Goal: Information Seeking & Learning: Learn about a topic

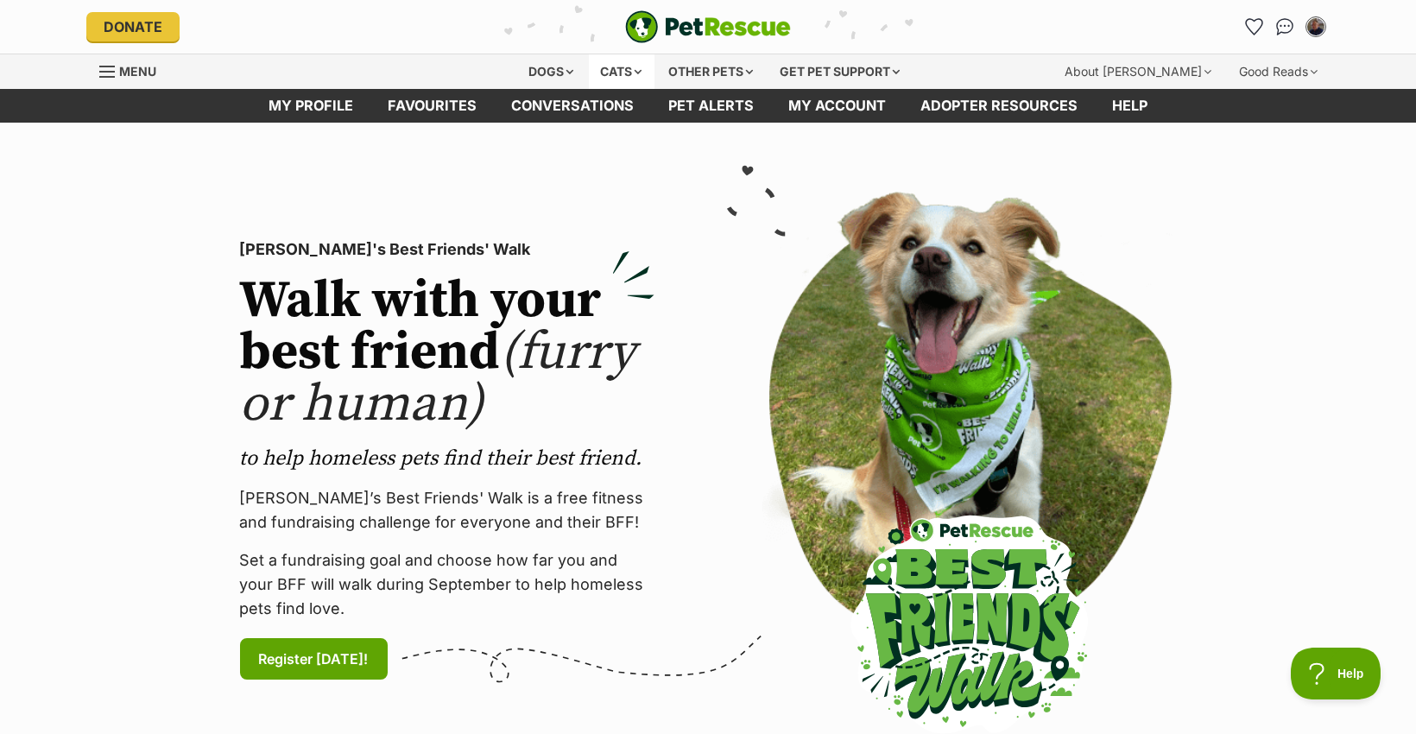
click at [616, 65] on div "Cats" at bounding box center [622, 71] width 66 height 35
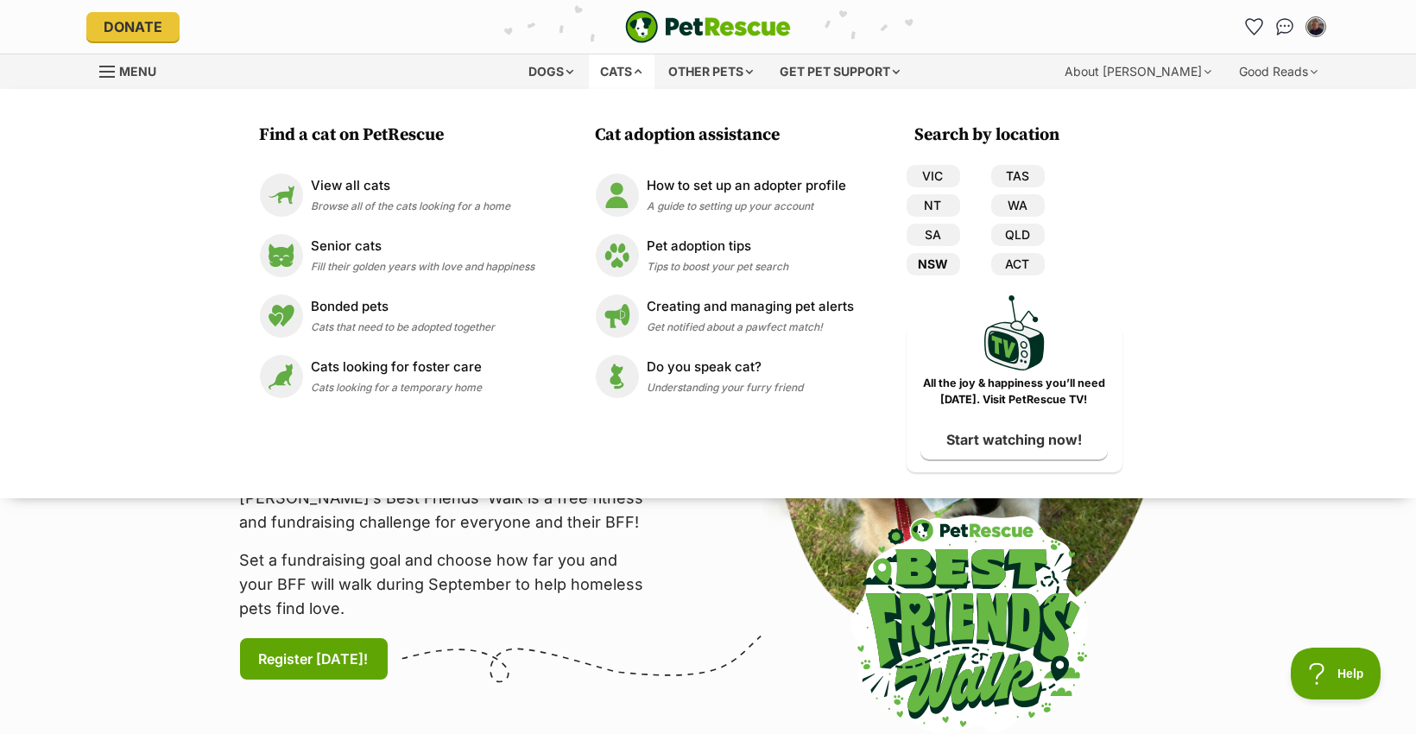
click at [938, 265] on link "NSW" at bounding box center [934, 264] width 54 height 22
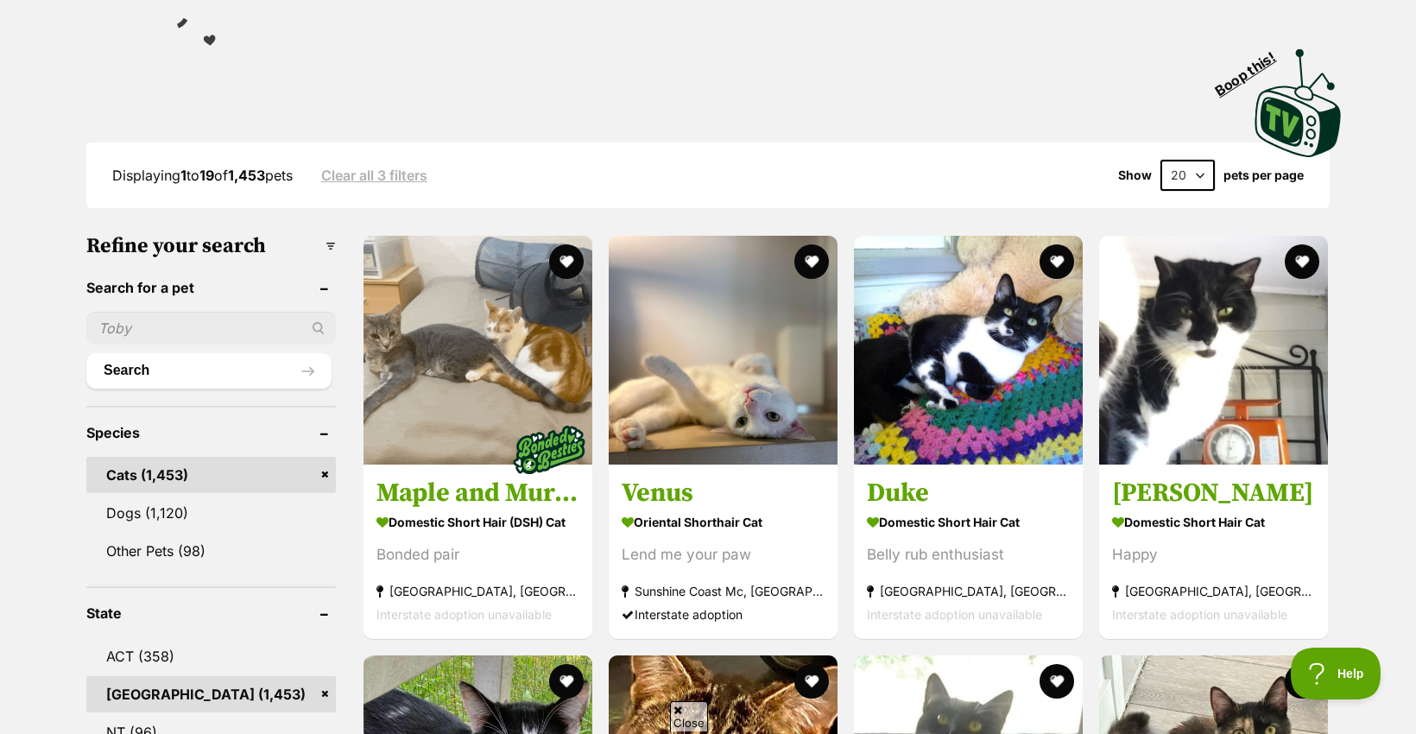
scroll to position [345, 0]
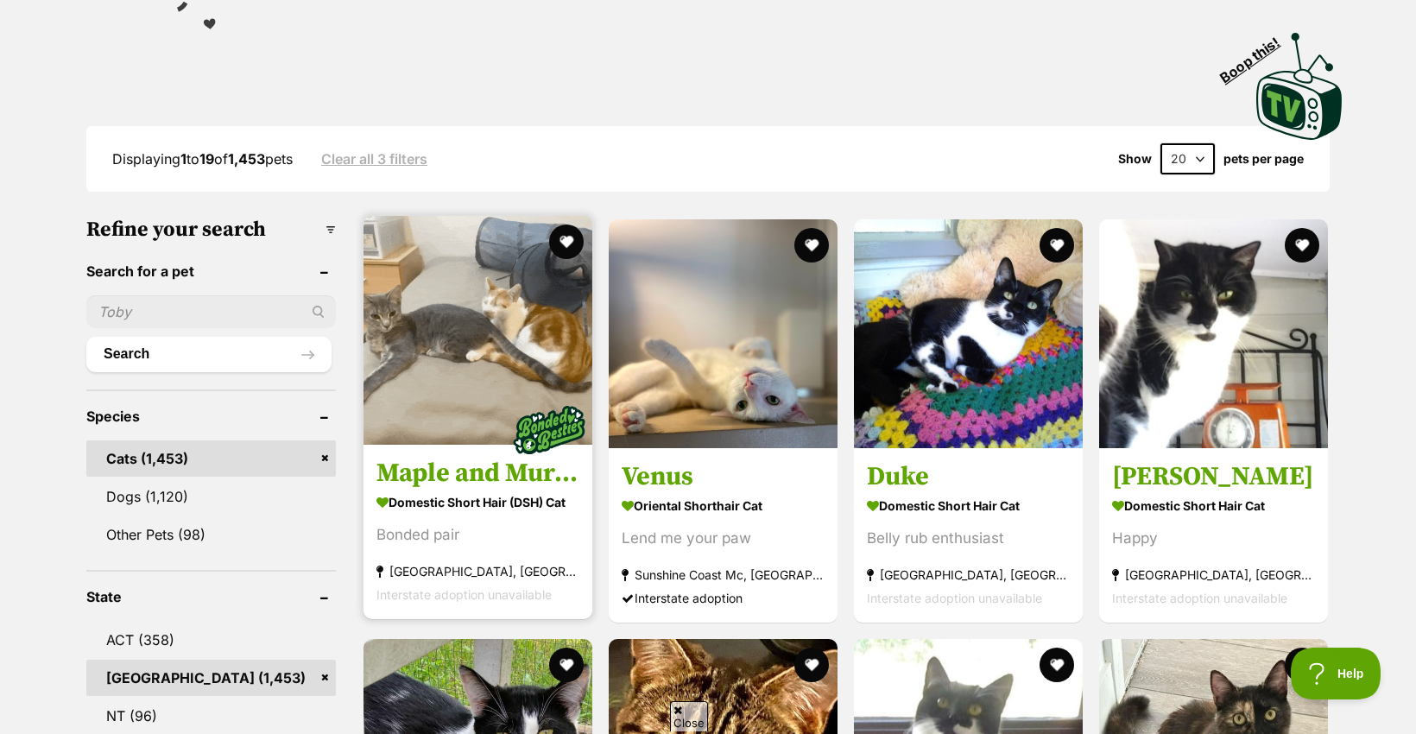
click at [545, 309] on img at bounding box center [478, 330] width 229 height 229
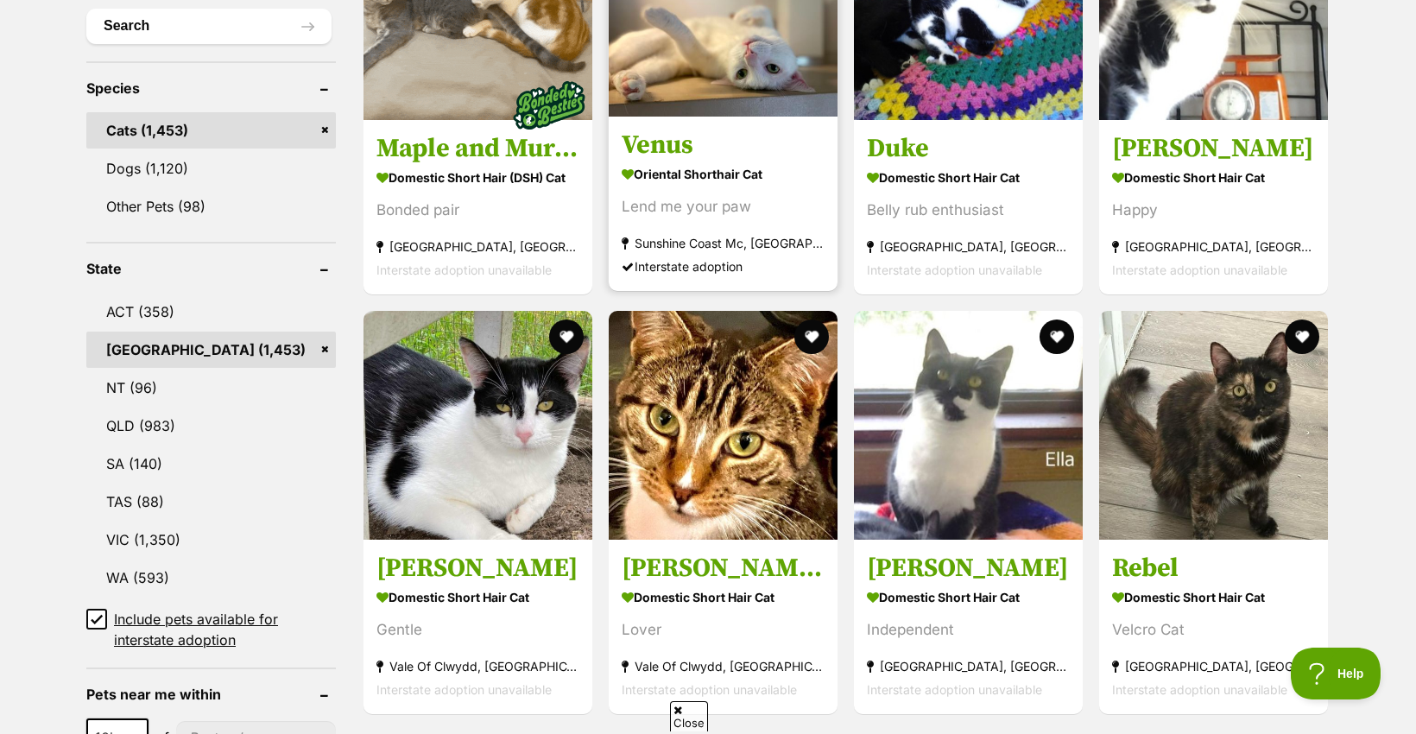
scroll to position [691, 0]
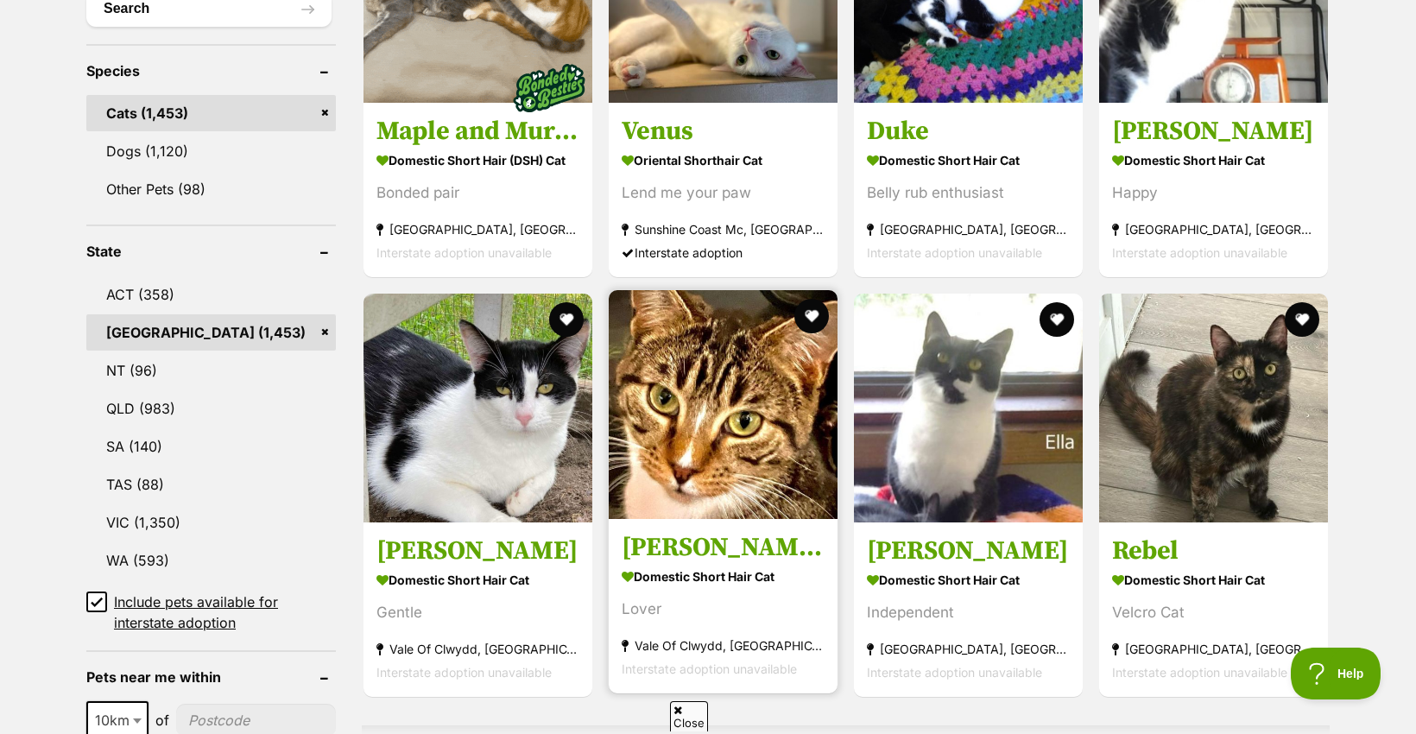
click at [728, 405] on img at bounding box center [723, 404] width 229 height 229
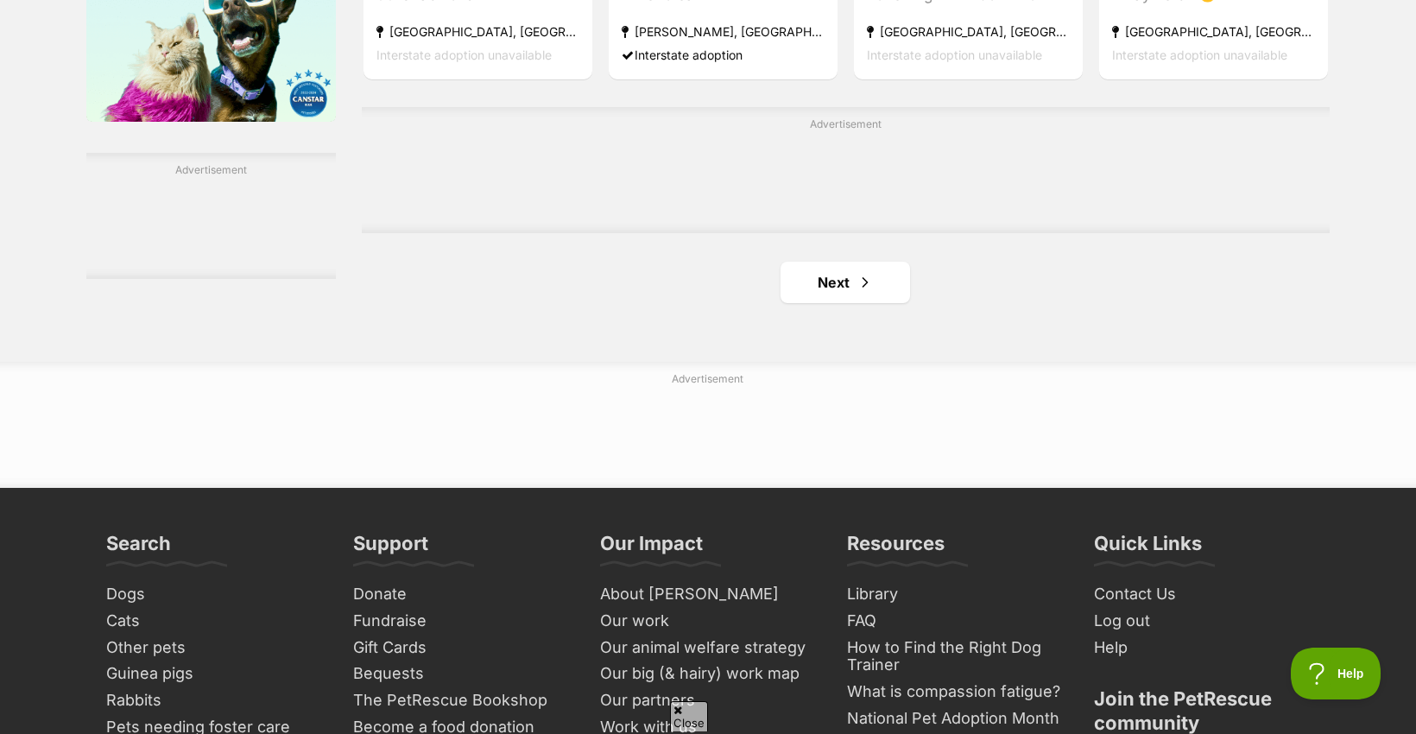
scroll to position [3108, 0]
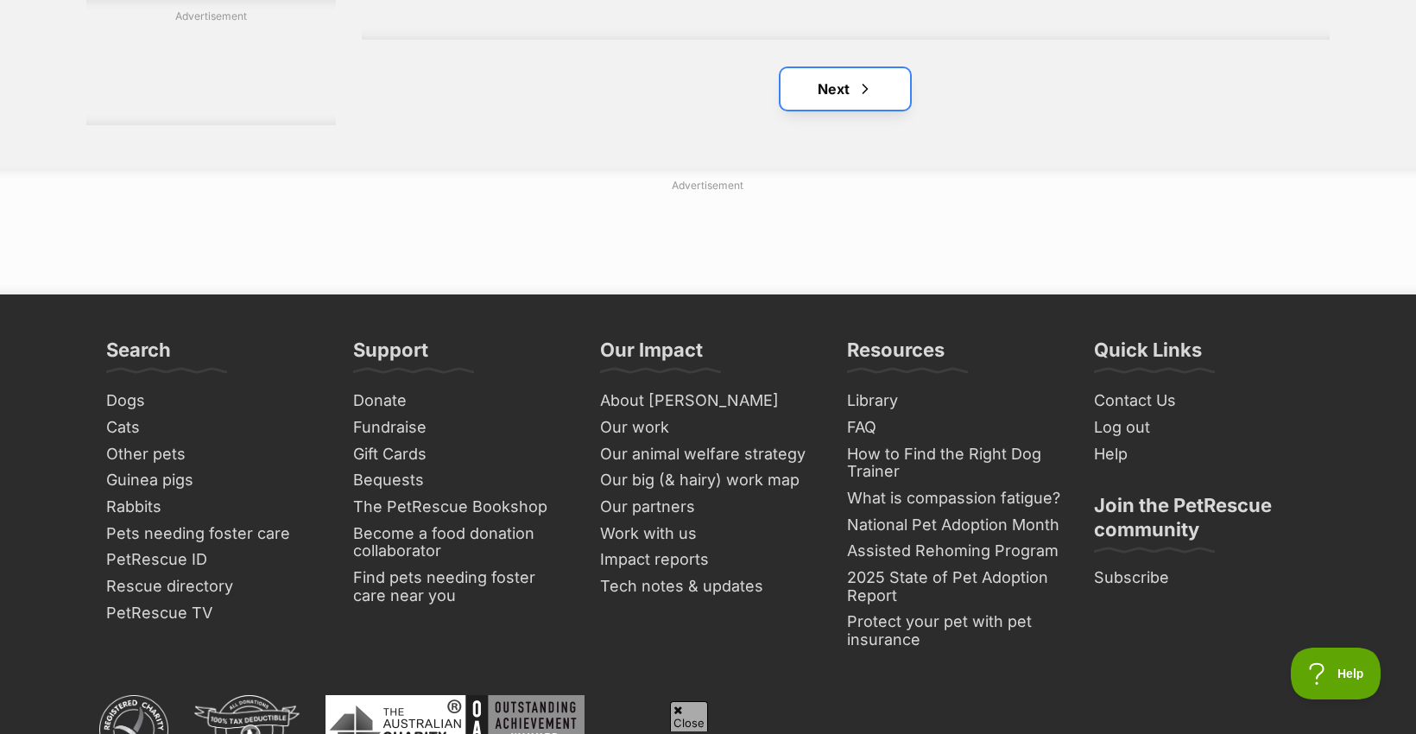
click at [819, 97] on link "Next" at bounding box center [846, 88] width 130 height 41
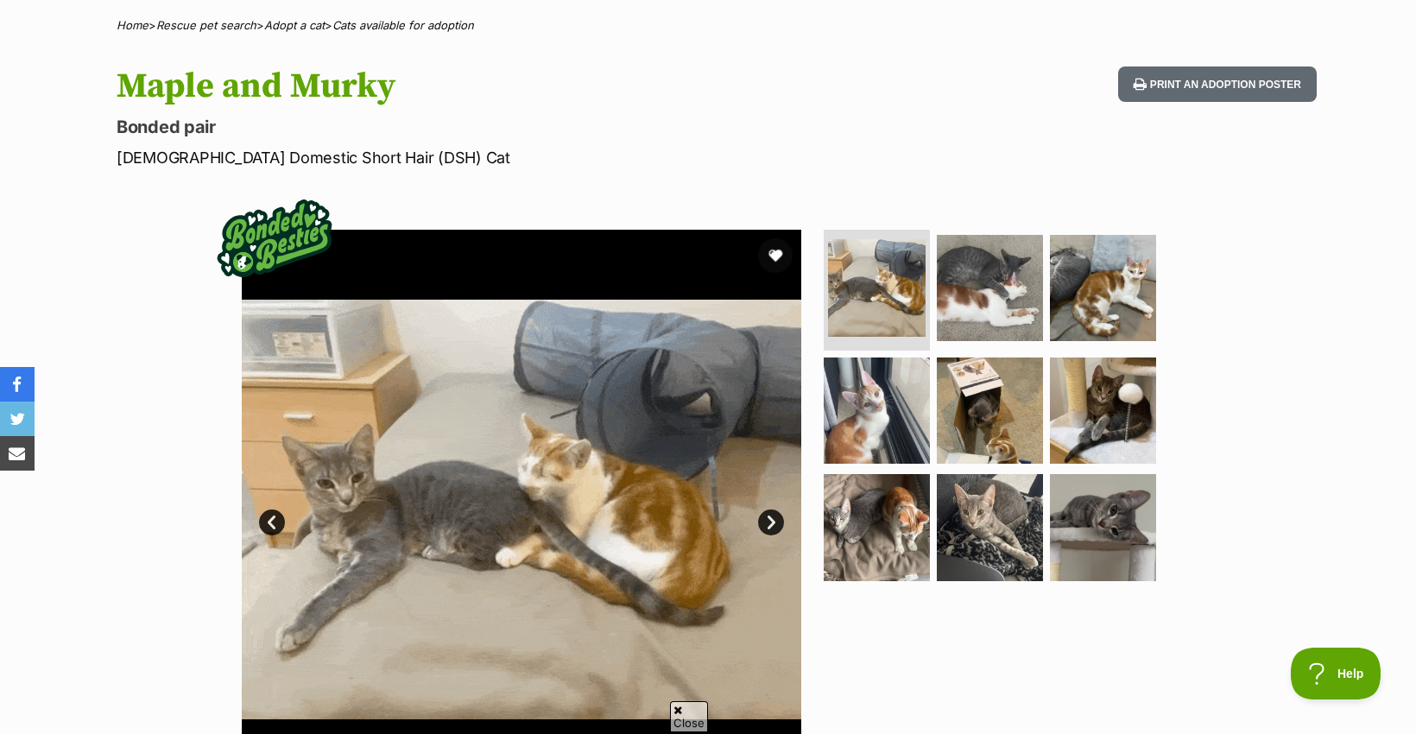
scroll to position [173, 0]
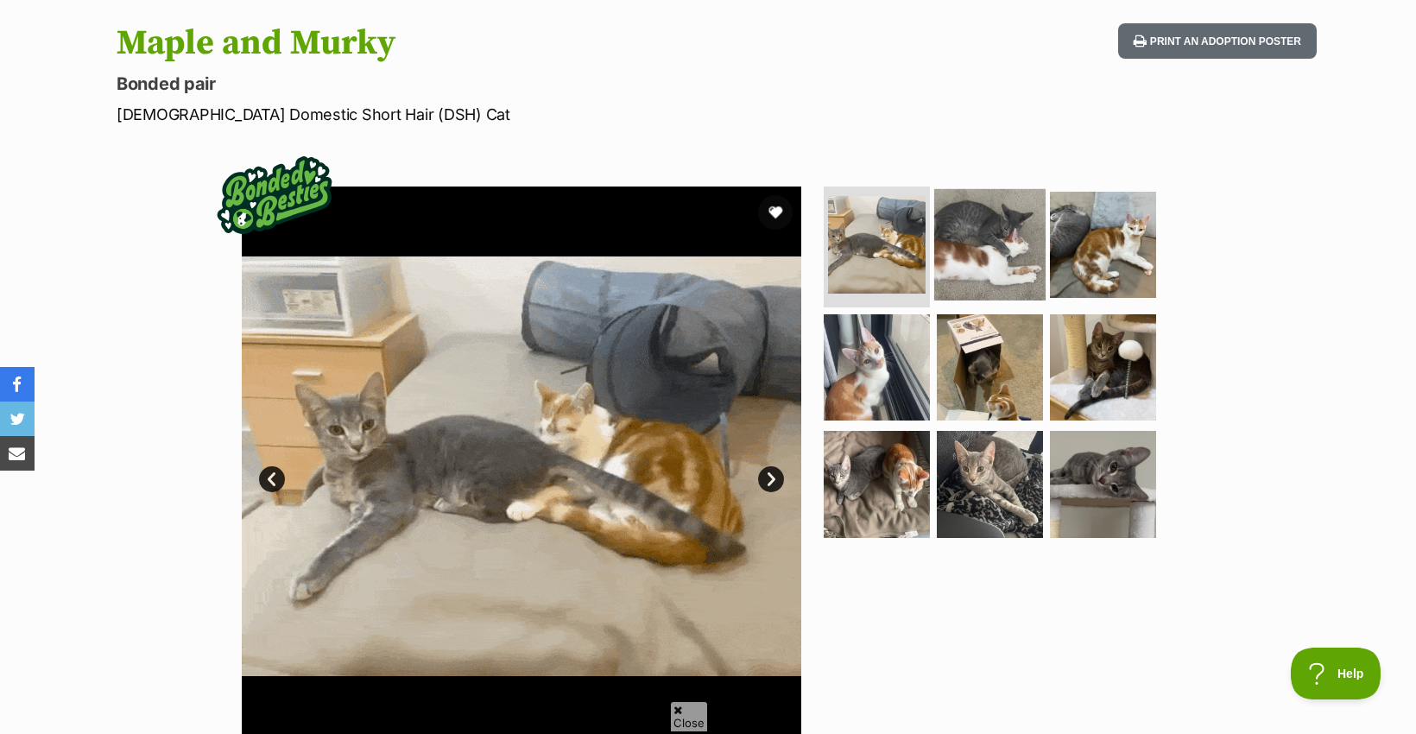
click at [985, 233] on img at bounding box center [989, 244] width 111 height 111
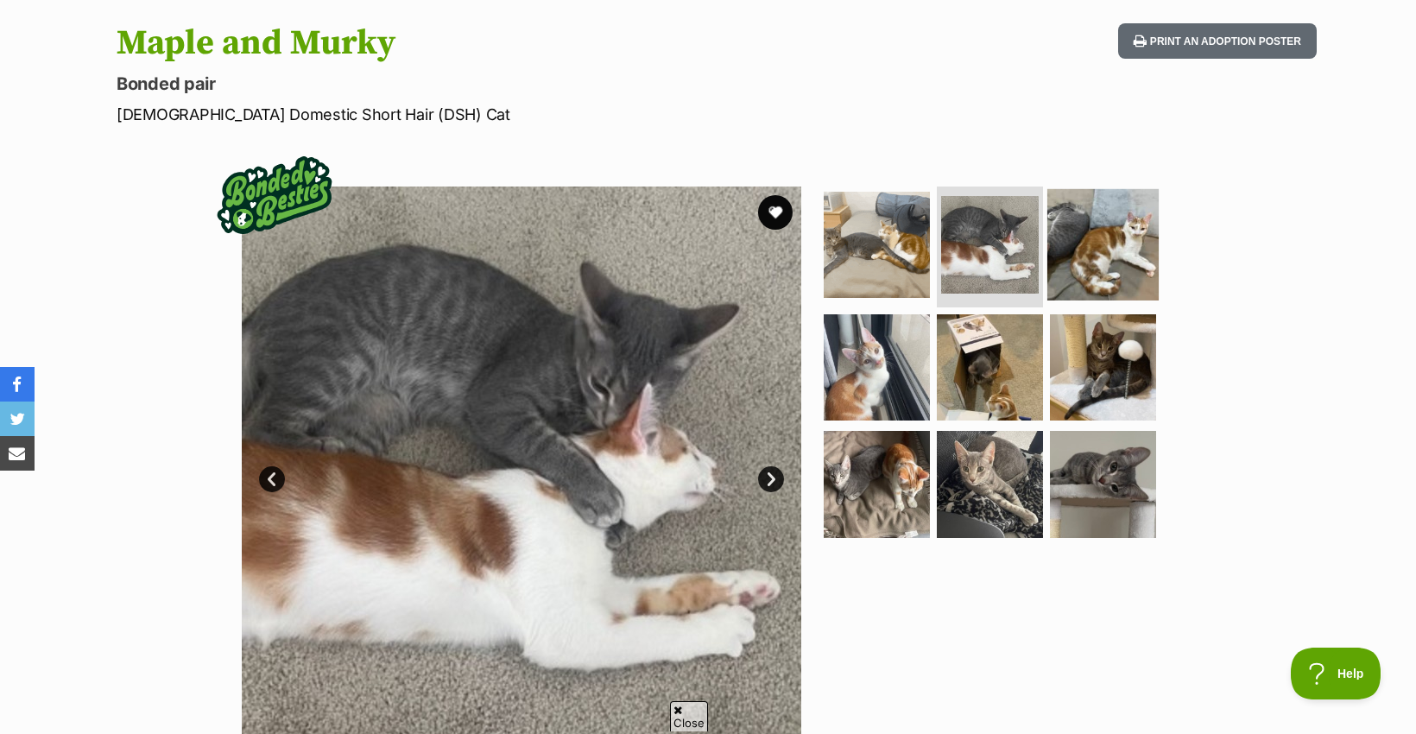
click at [1139, 237] on img at bounding box center [1102, 244] width 111 height 111
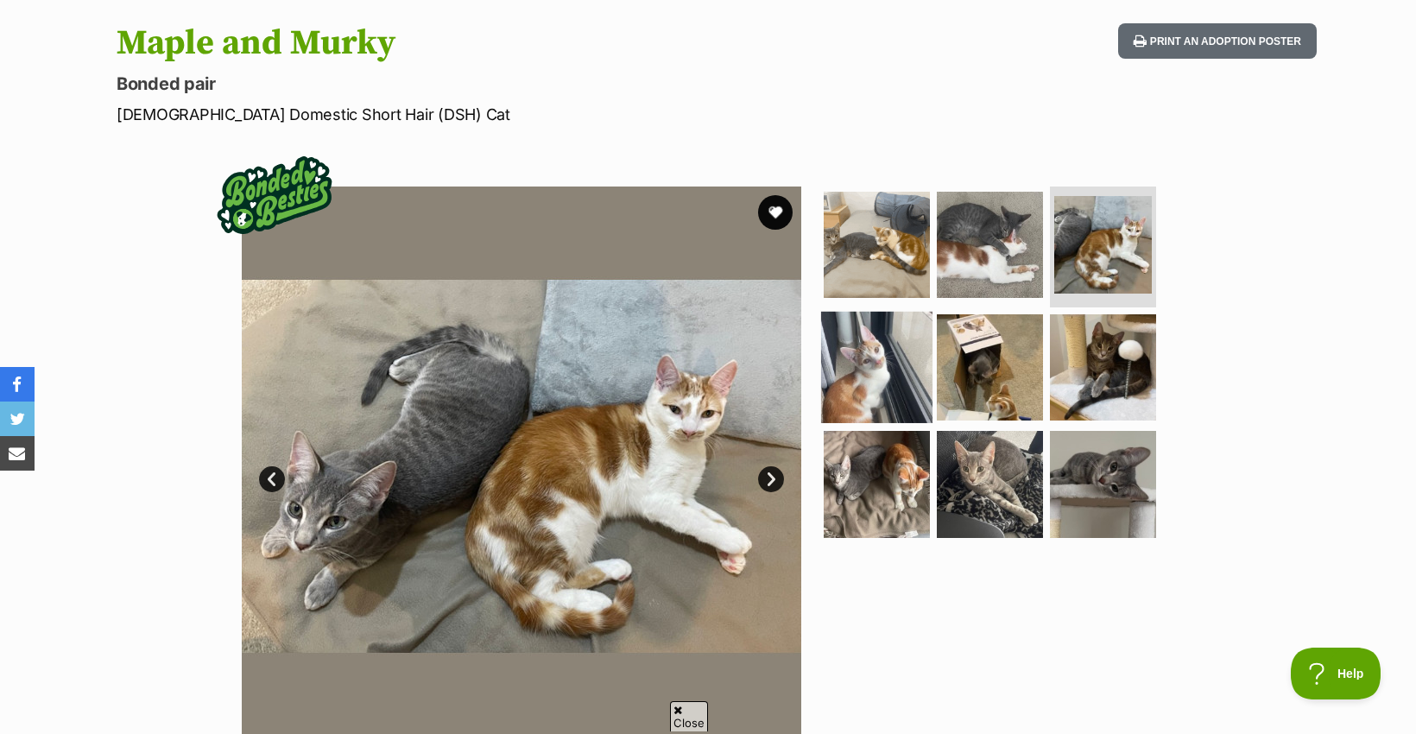
click at [868, 388] on img at bounding box center [876, 366] width 111 height 111
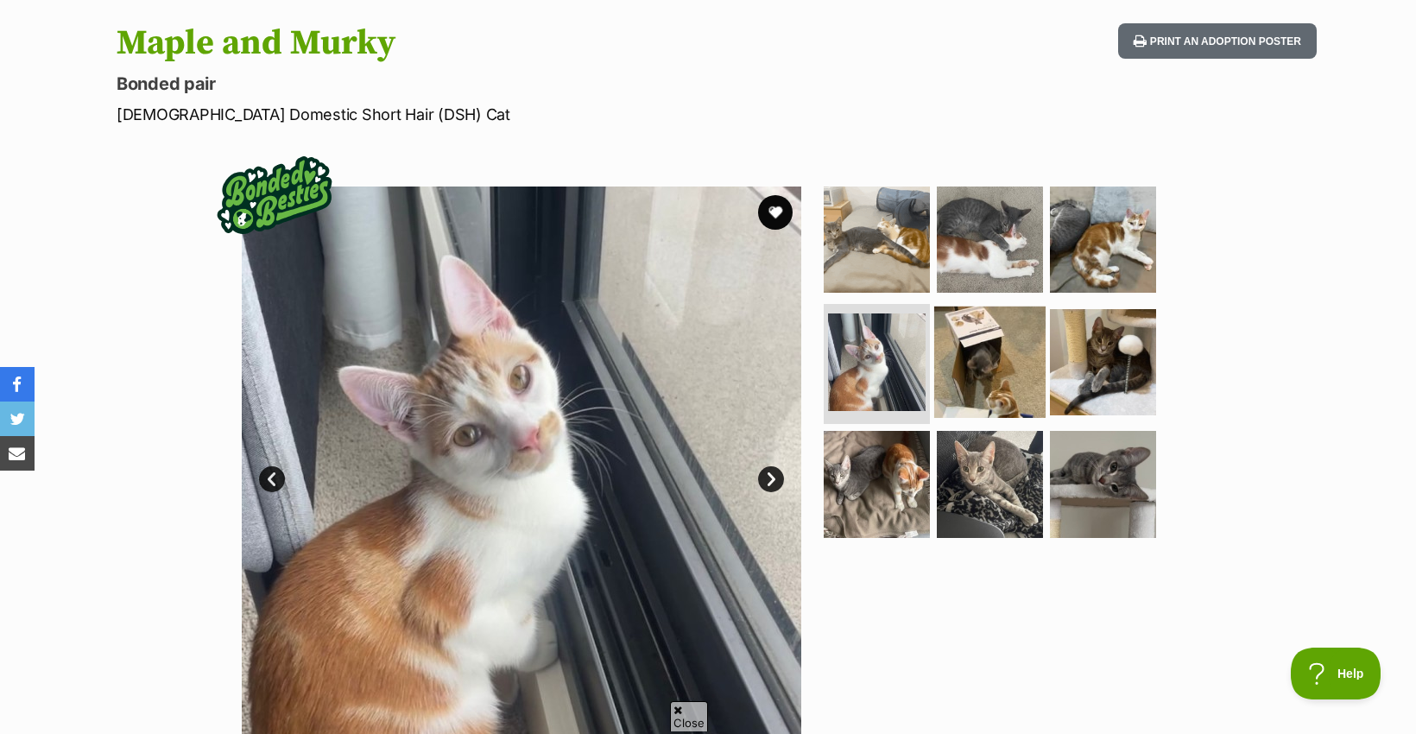
click at [964, 376] on img at bounding box center [989, 361] width 111 height 111
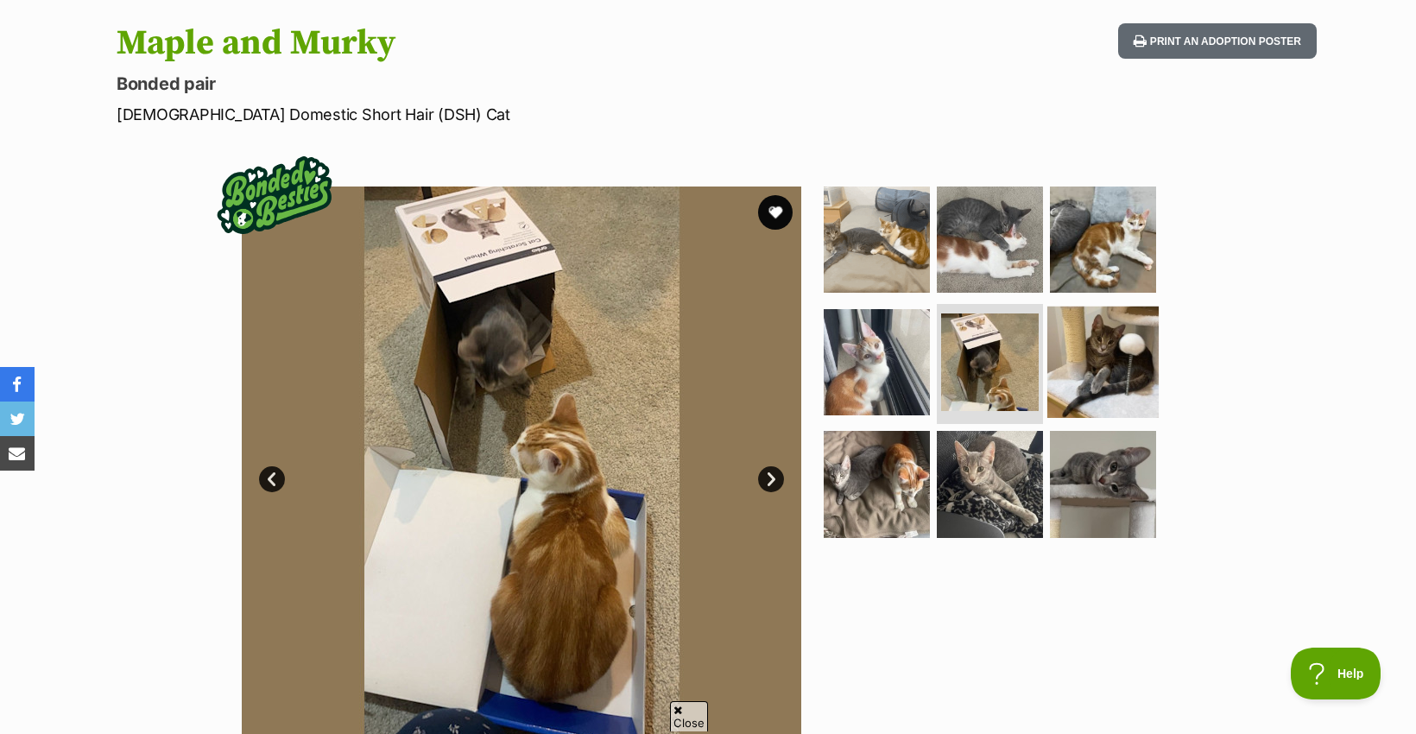
click at [1130, 366] on img at bounding box center [1102, 361] width 111 height 111
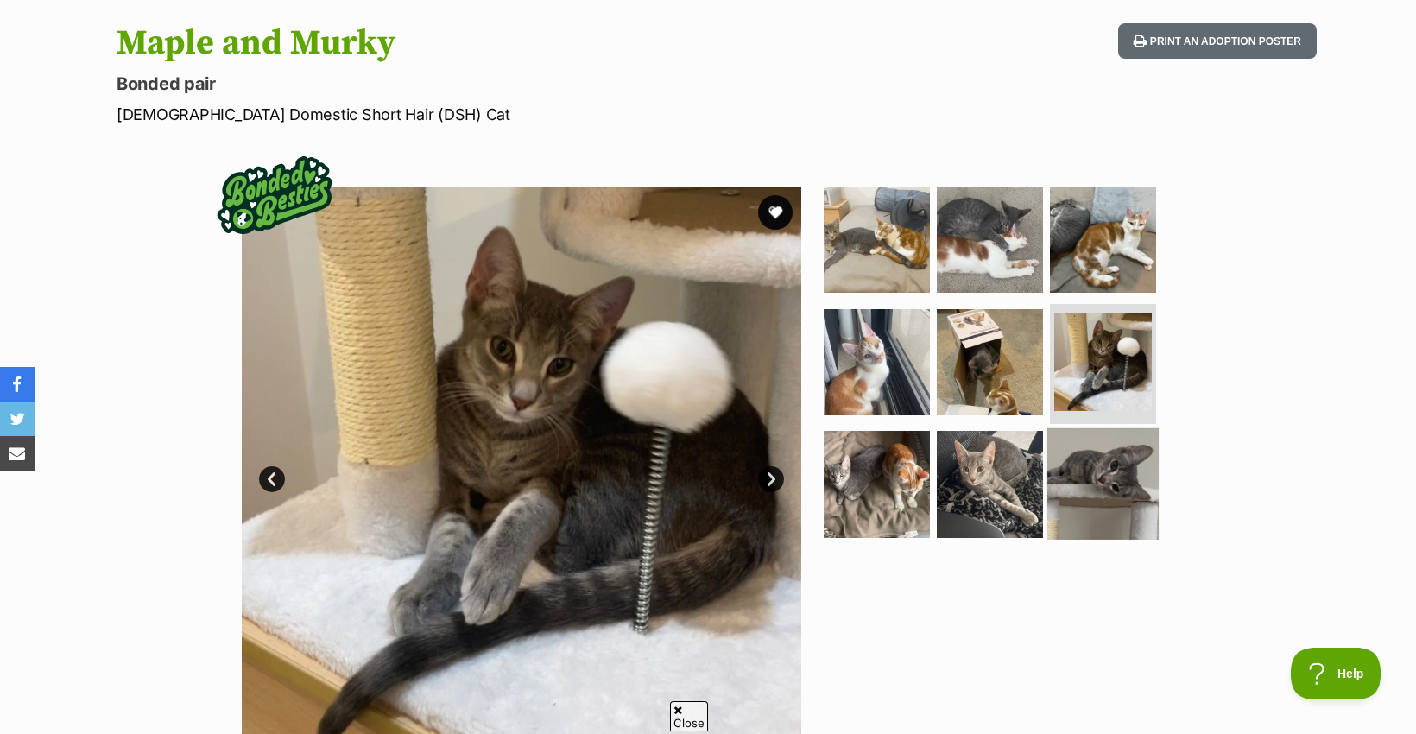
click at [1105, 477] on img at bounding box center [1102, 483] width 111 height 111
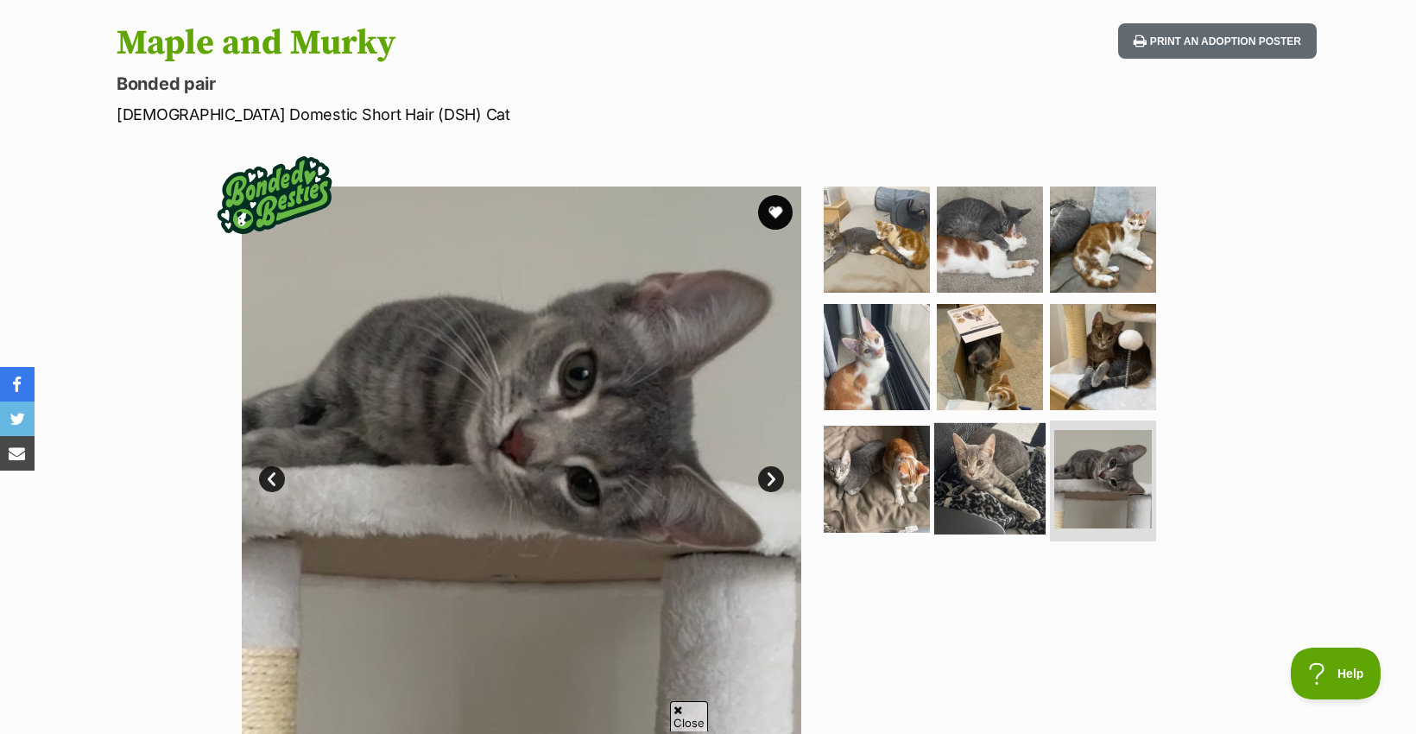
click at [986, 480] on img at bounding box center [989, 478] width 111 height 111
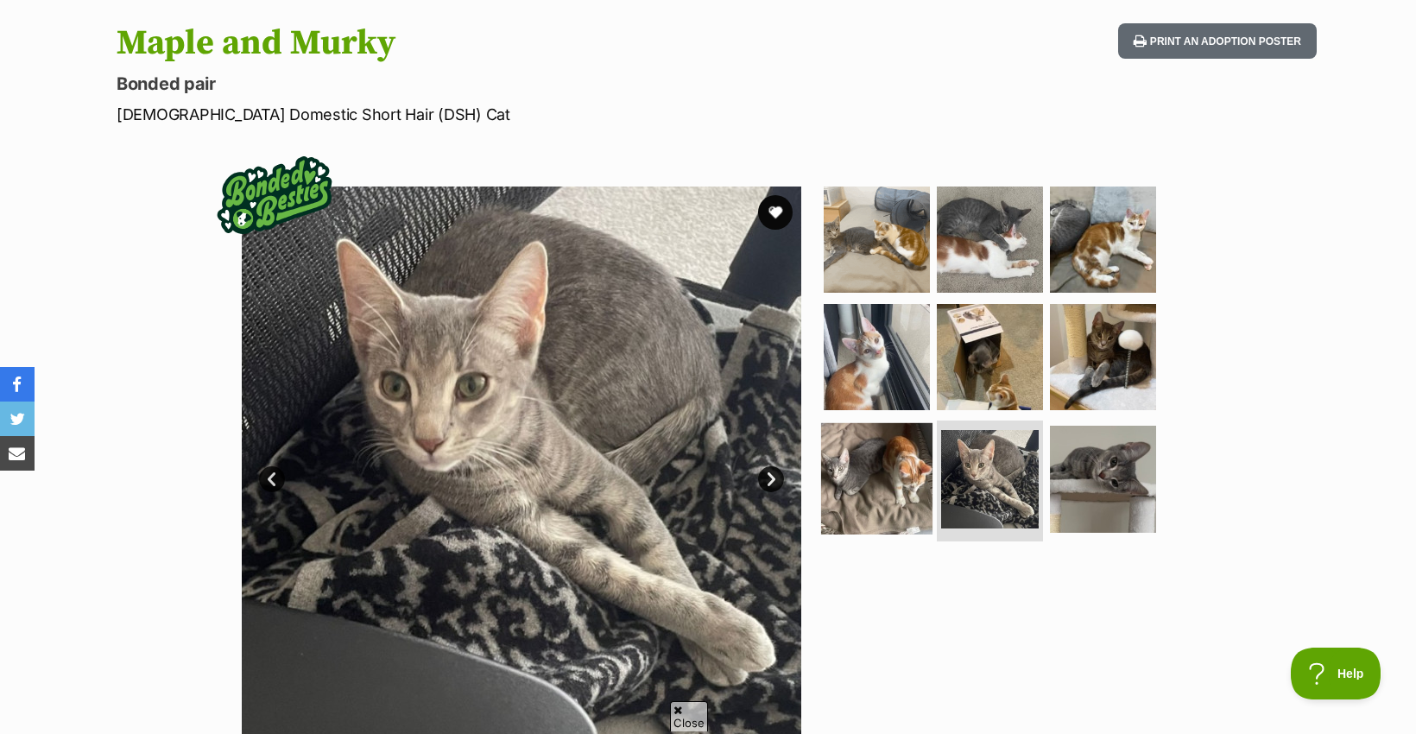
click at [884, 484] on img at bounding box center [876, 478] width 111 height 111
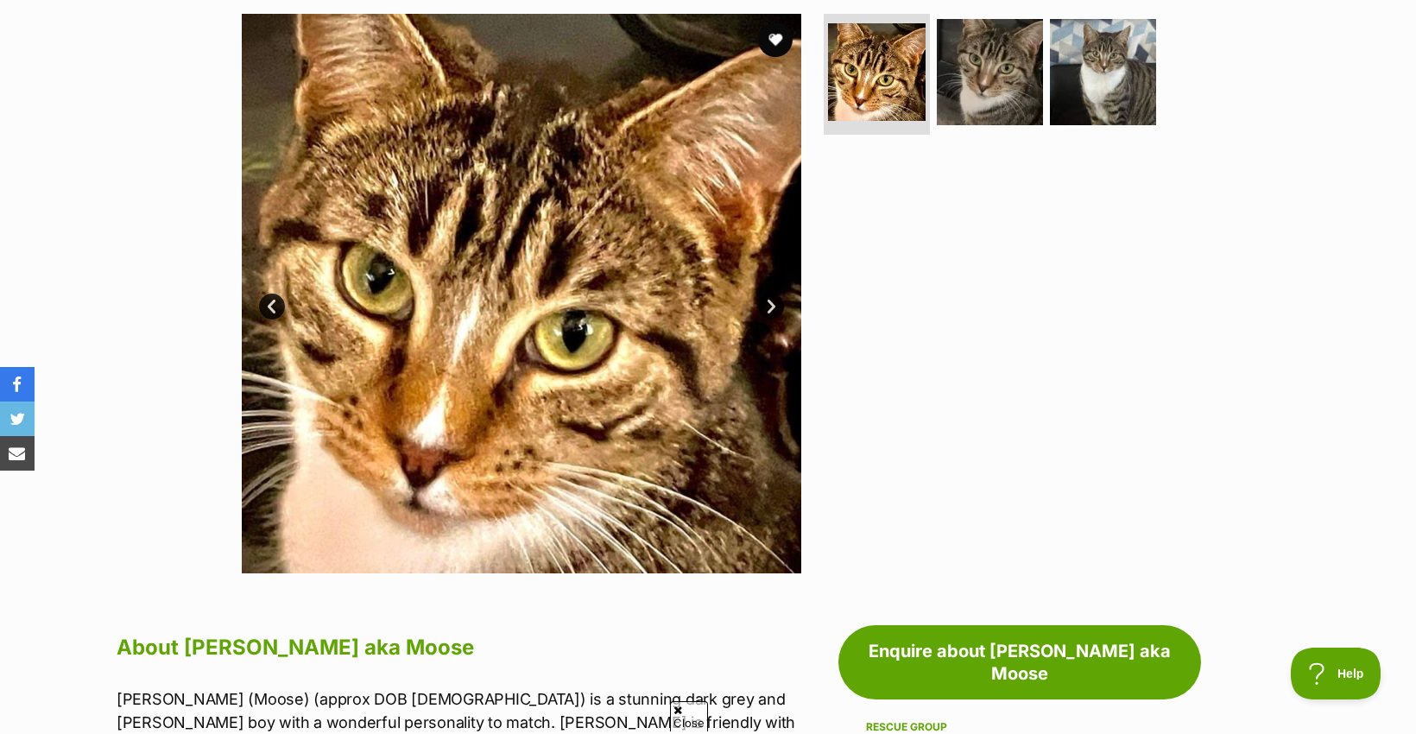
scroll to position [345, 0]
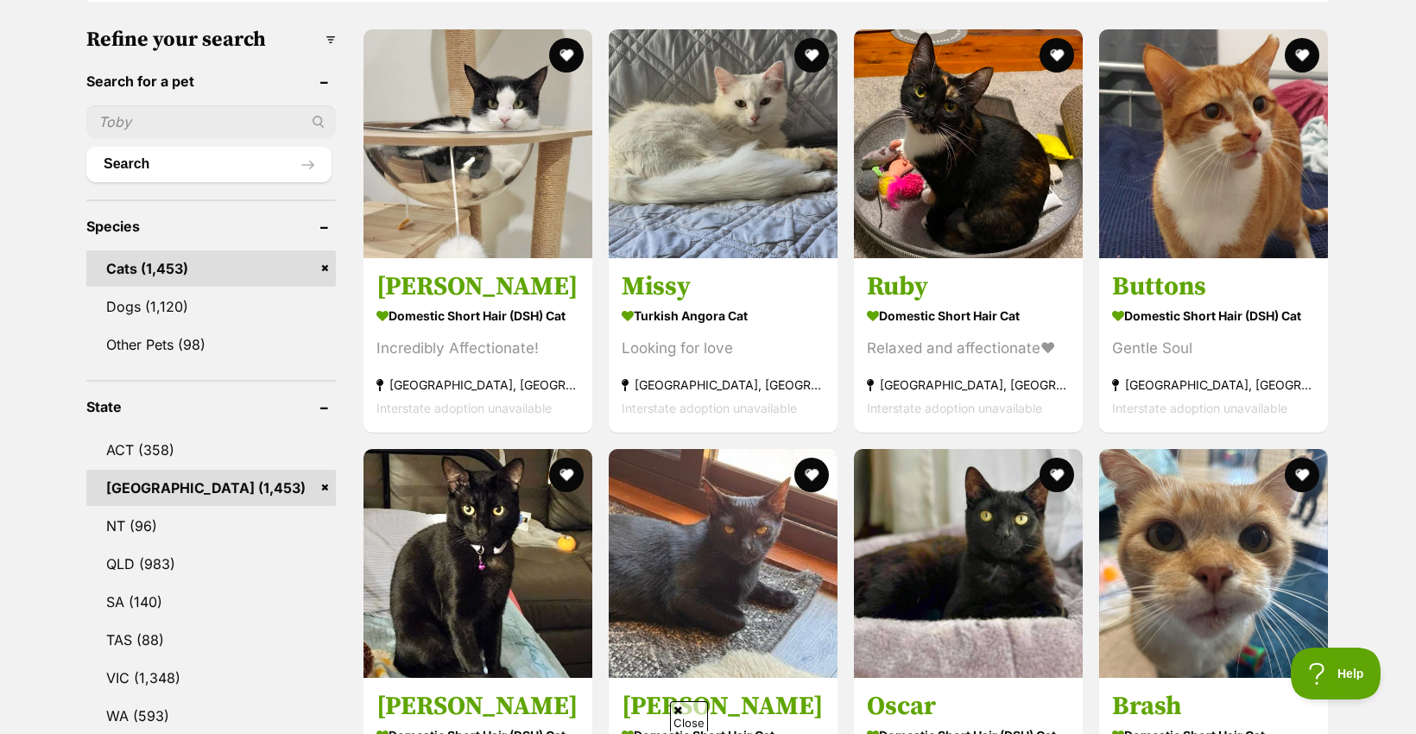
scroll to position [604, 0]
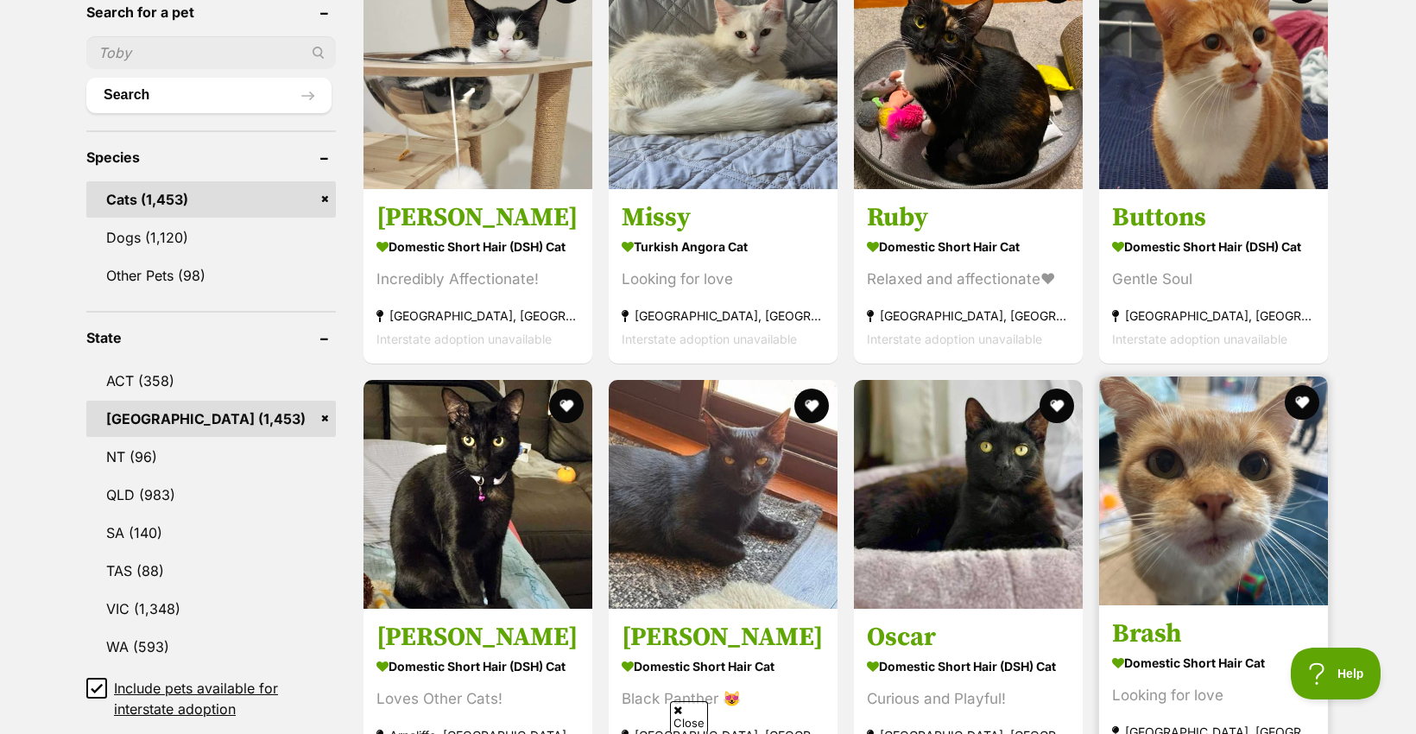
click at [1179, 456] on img at bounding box center [1213, 490] width 229 height 229
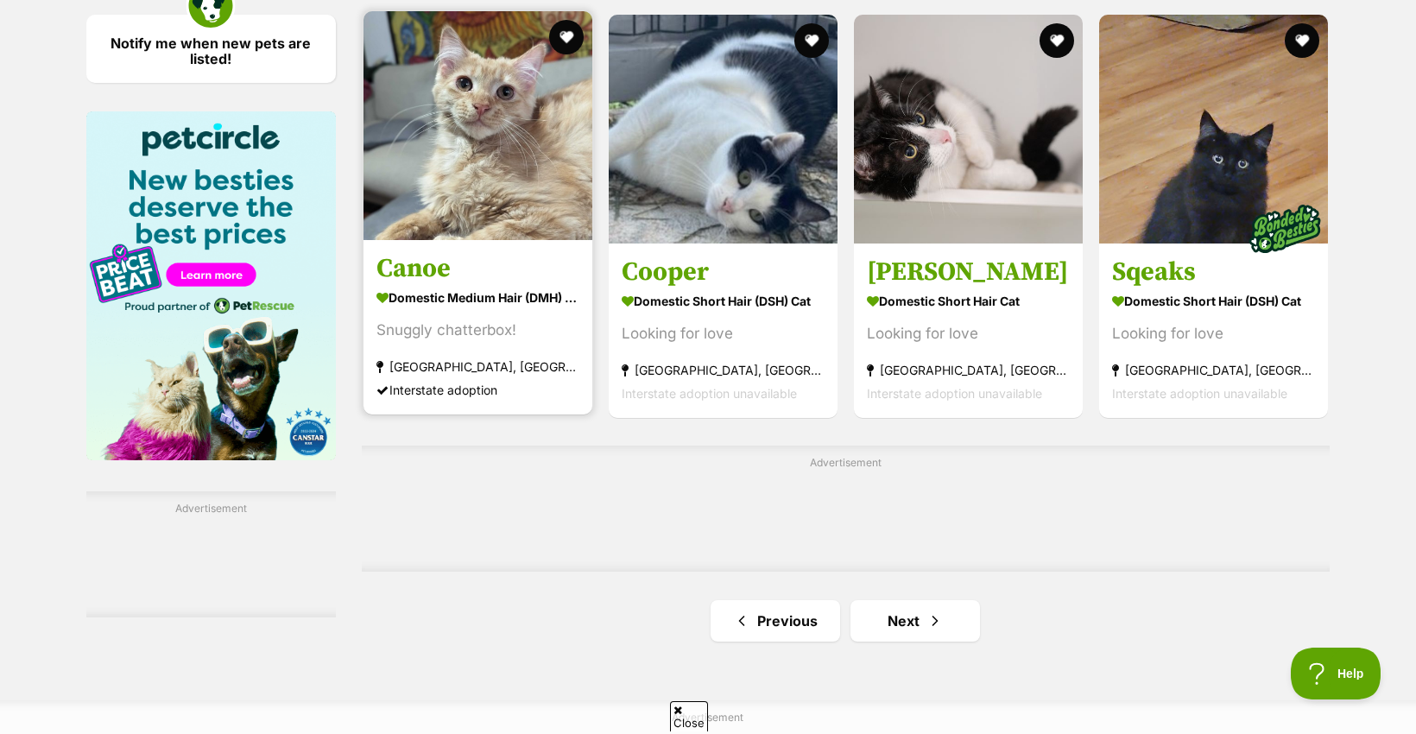
scroll to position [2590, 0]
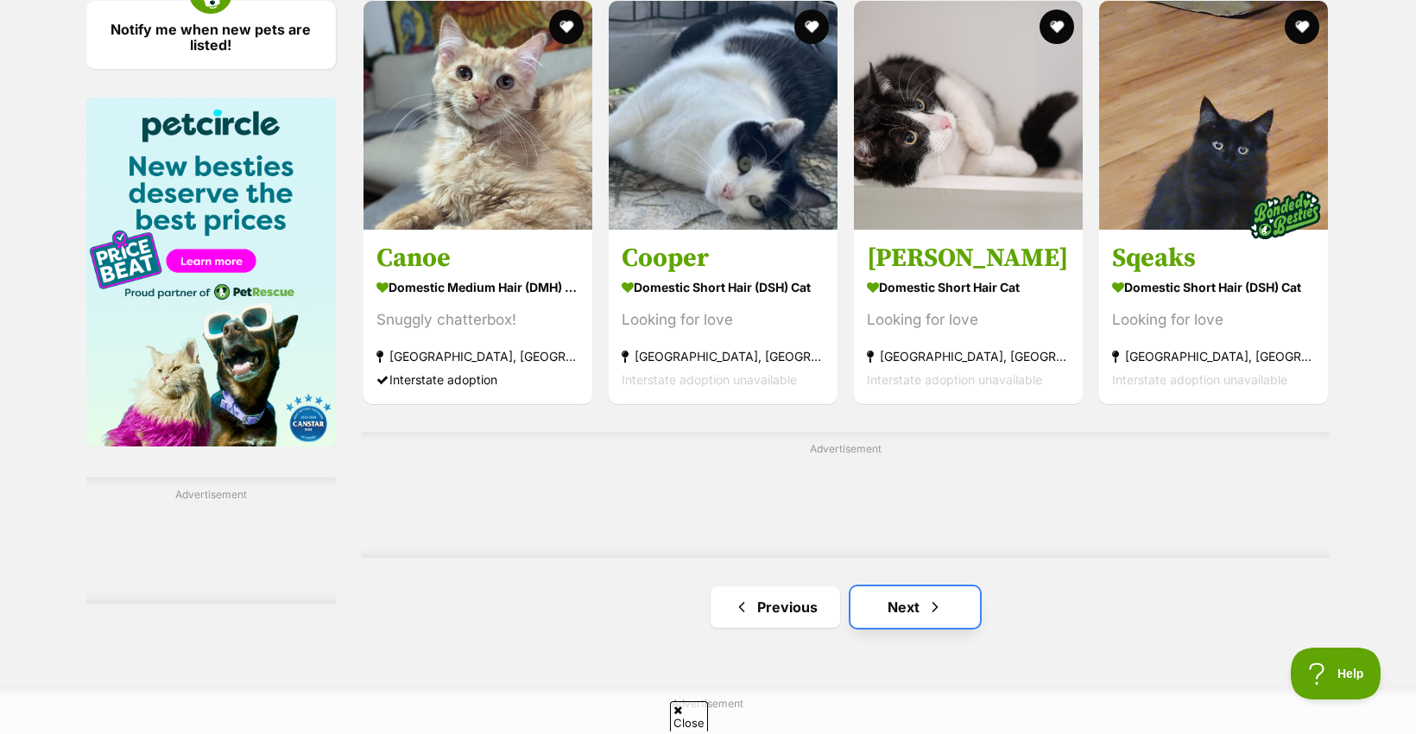
click at [918, 620] on link "Next" at bounding box center [915, 606] width 130 height 41
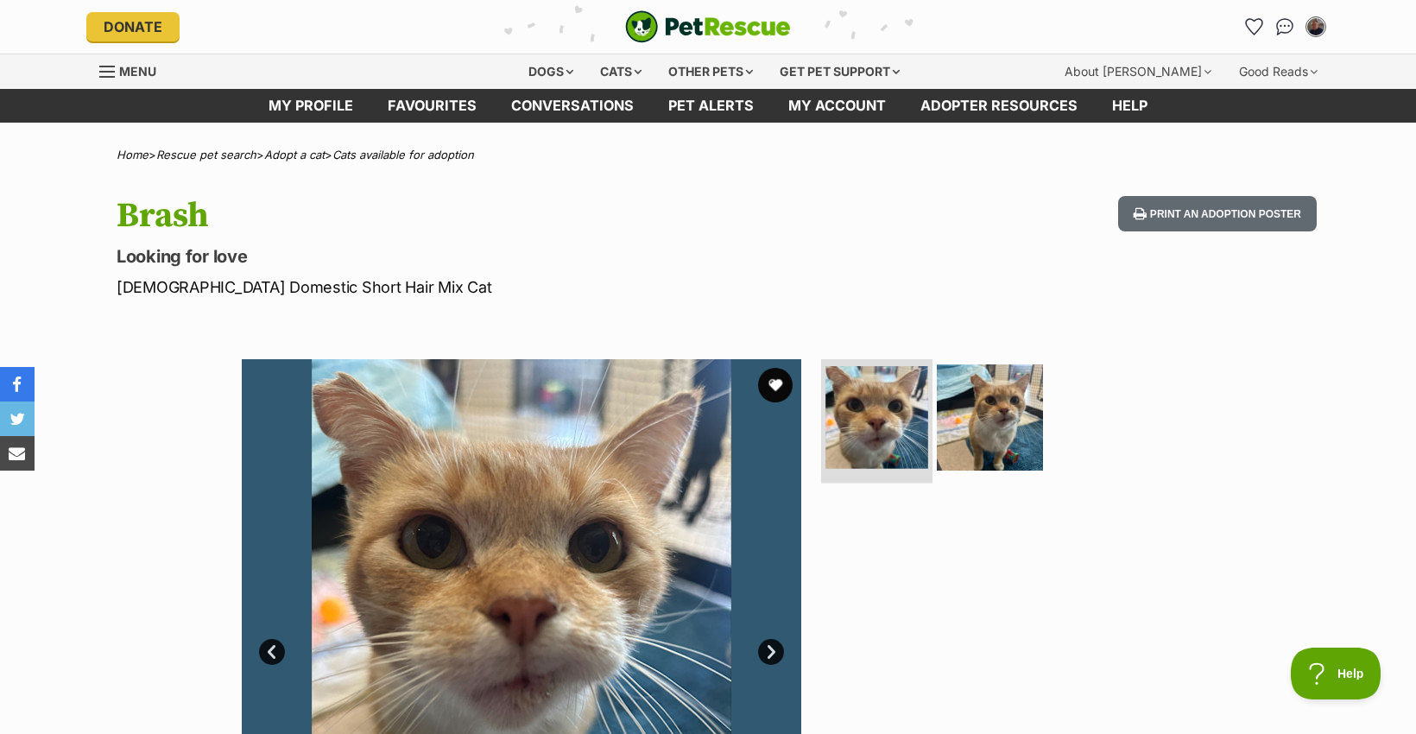
click at [854, 440] on img at bounding box center [876, 417] width 103 height 103
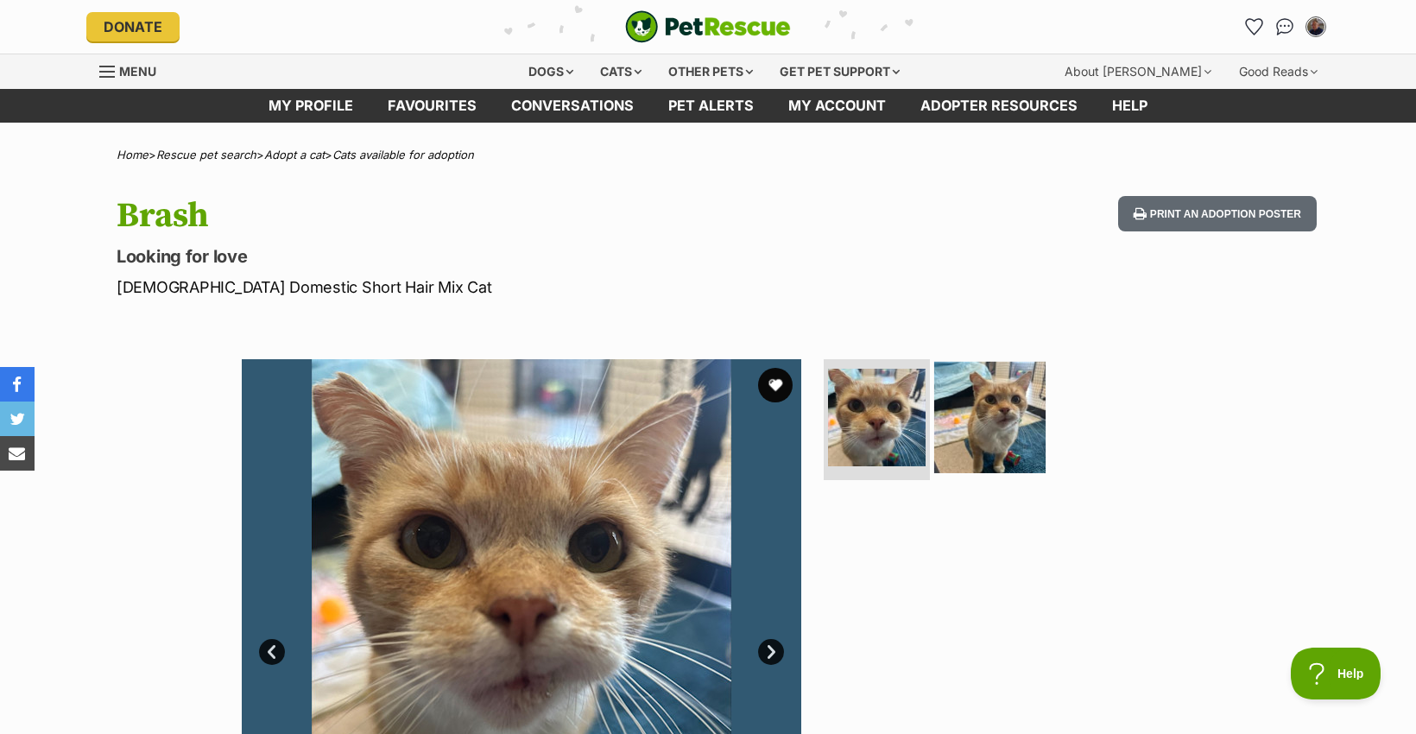
click at [972, 435] on img at bounding box center [989, 417] width 111 height 111
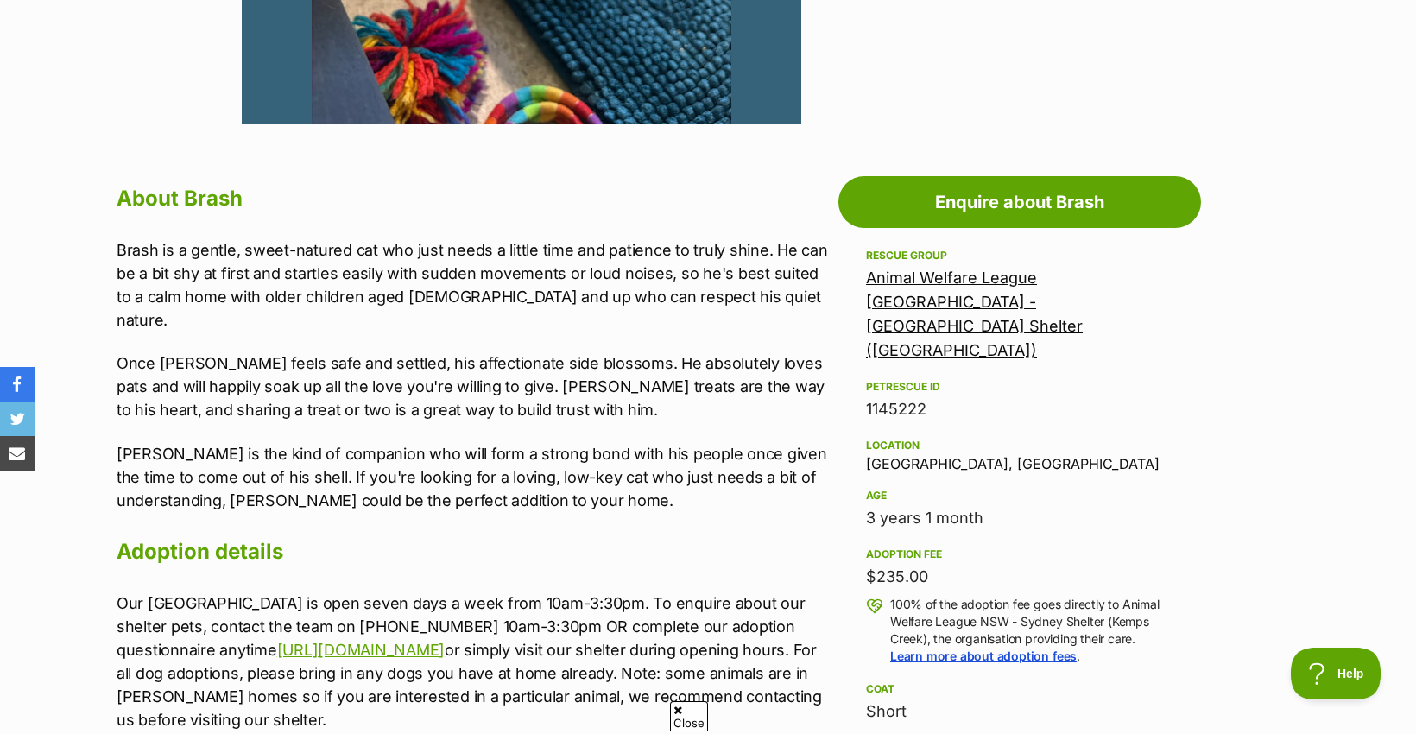
scroll to position [863, 0]
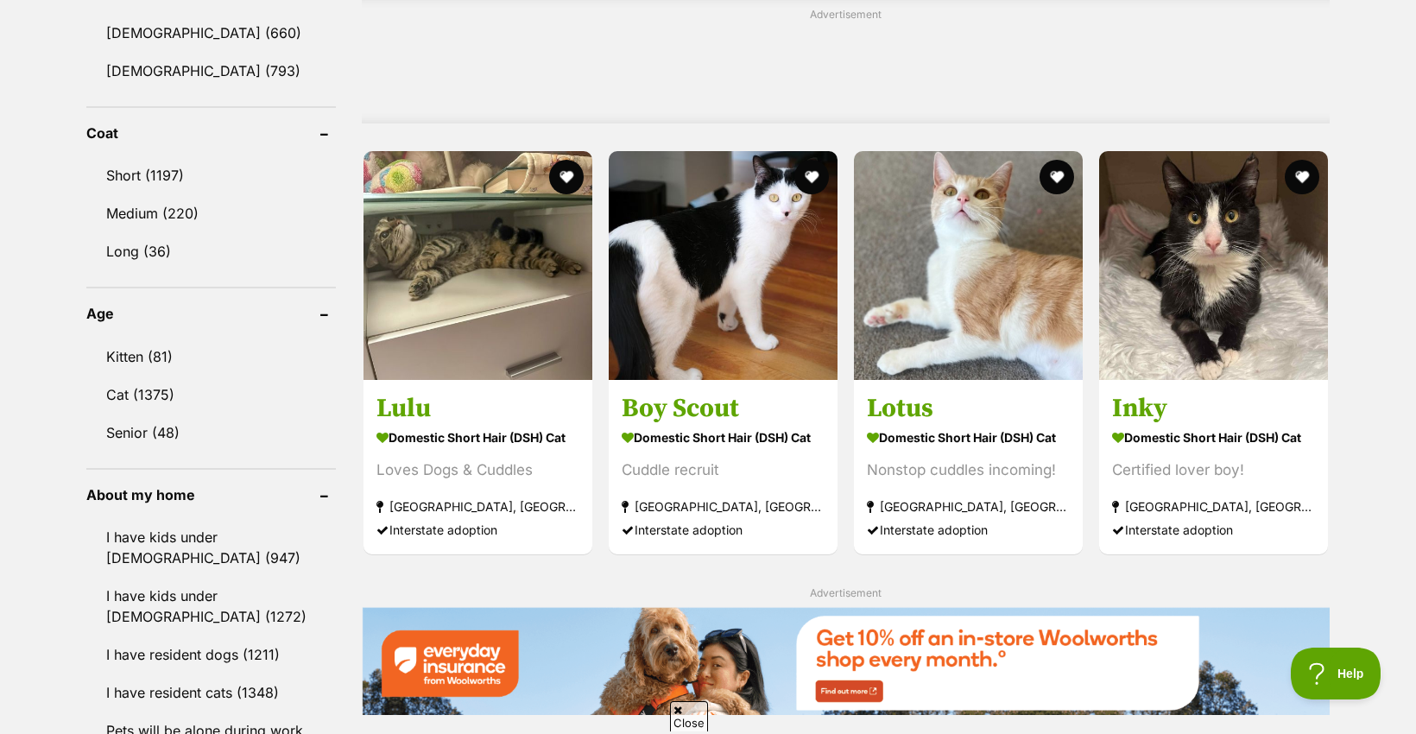
scroll to position [1554, 0]
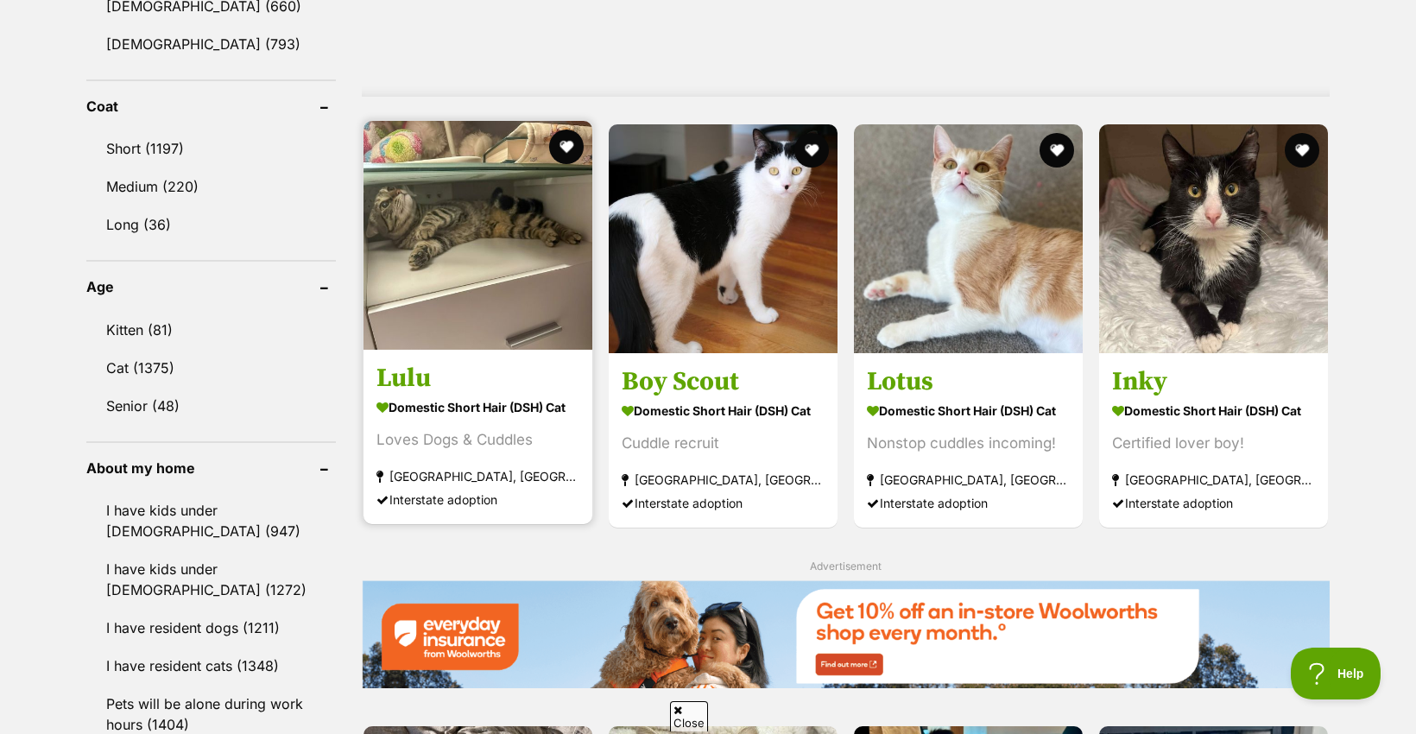
click at [532, 229] on img at bounding box center [478, 235] width 229 height 229
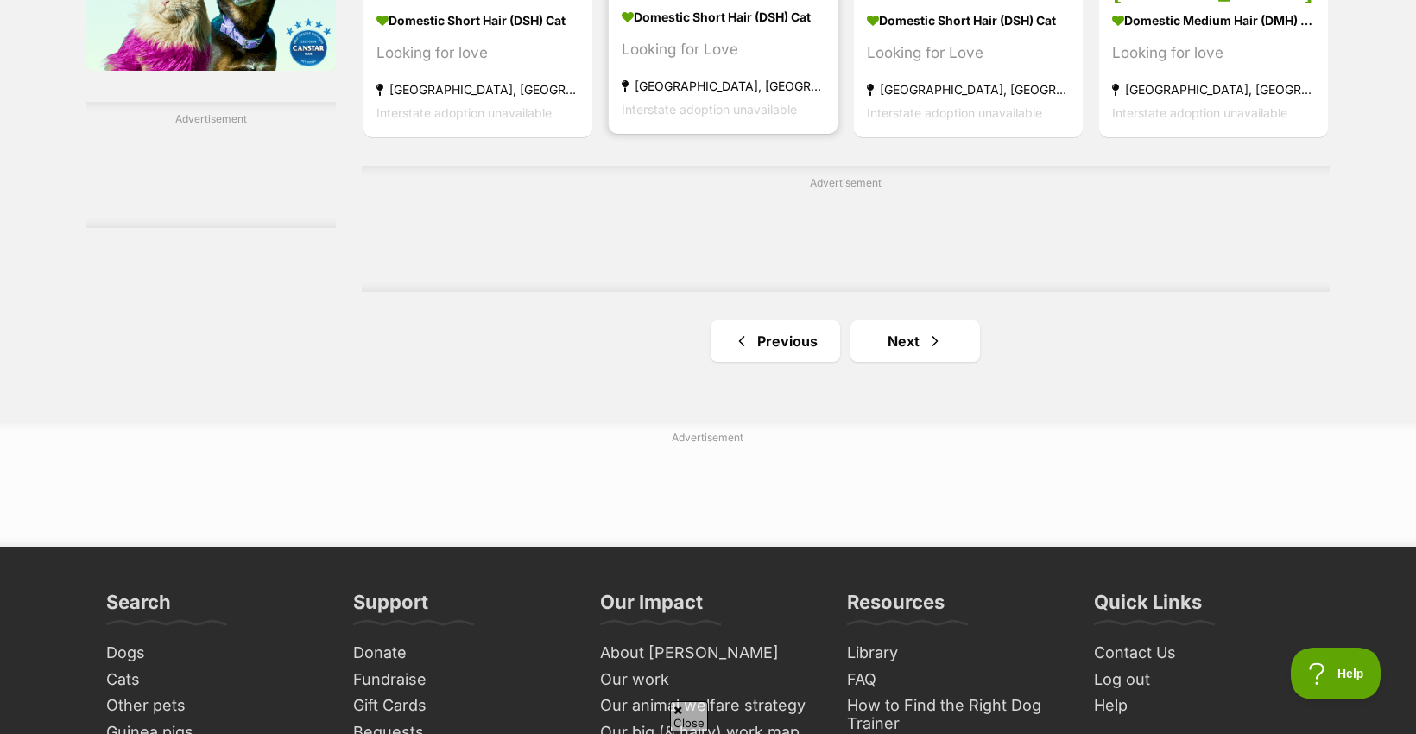
scroll to position [3022, 0]
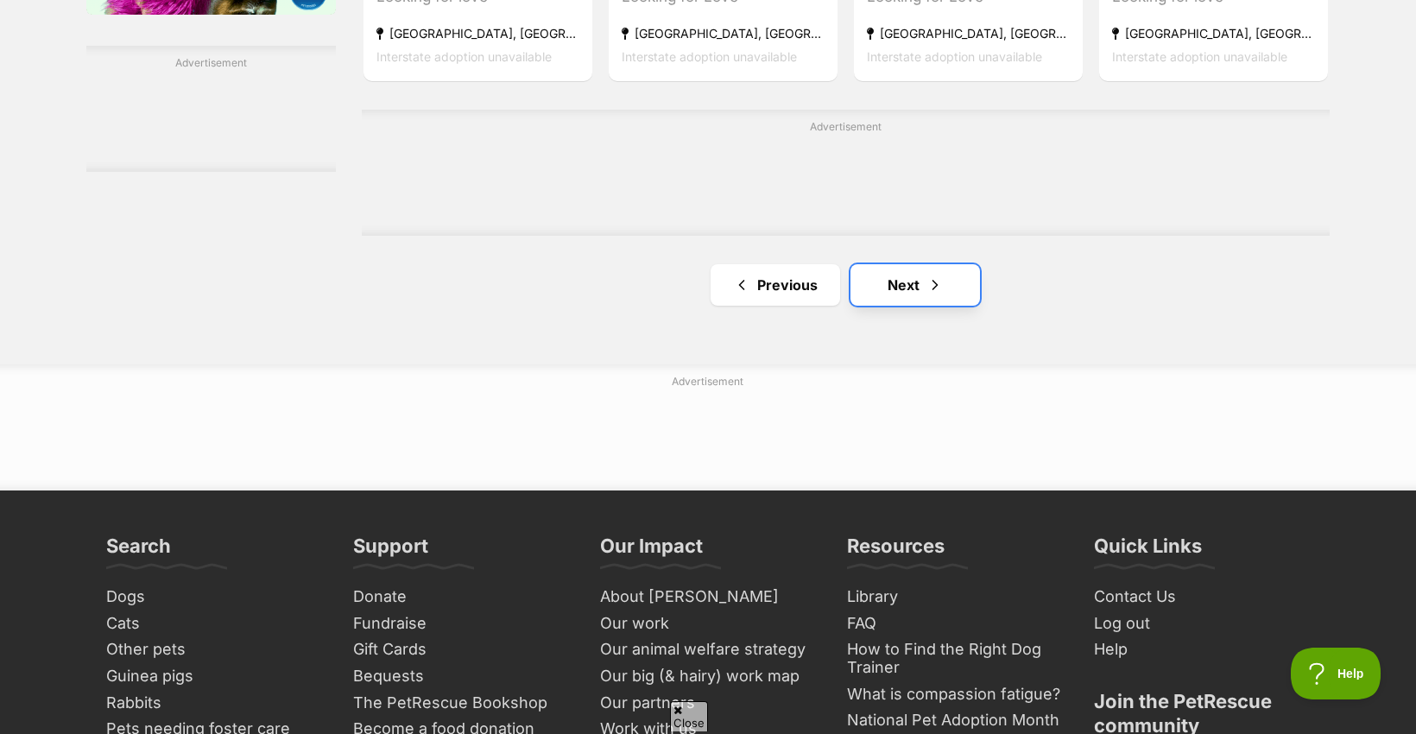
click at [896, 294] on link "Next" at bounding box center [915, 284] width 130 height 41
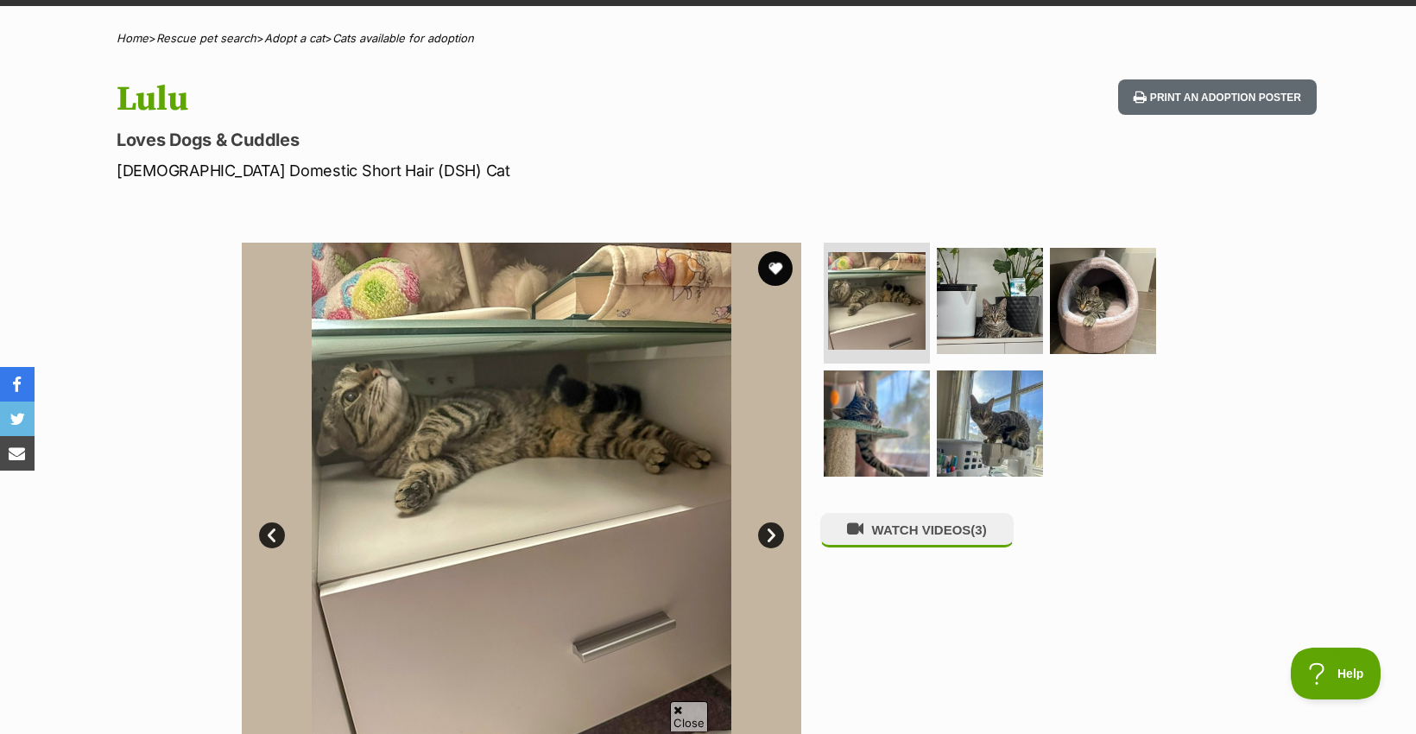
scroll to position [86, 0]
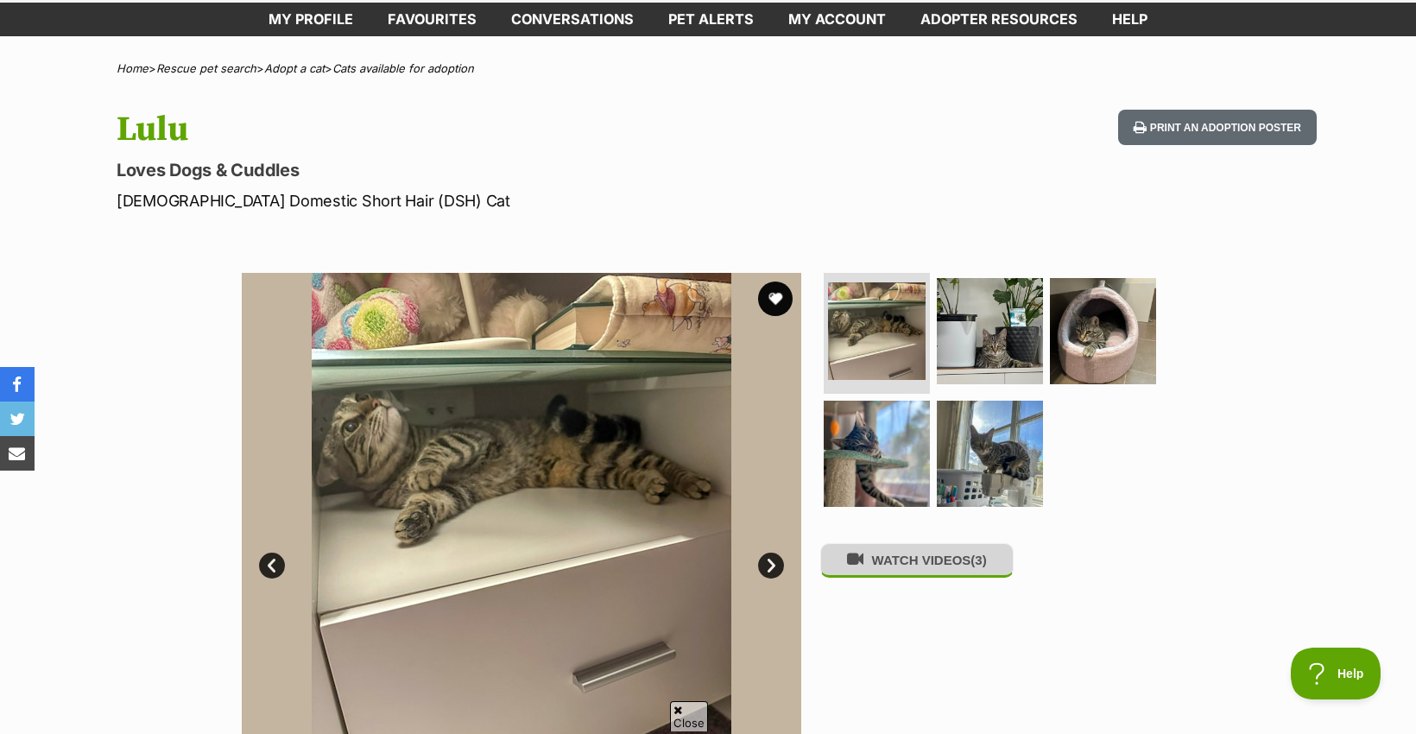
click at [872, 565] on button "WATCH VIDEOS (3)" at bounding box center [916, 560] width 193 height 34
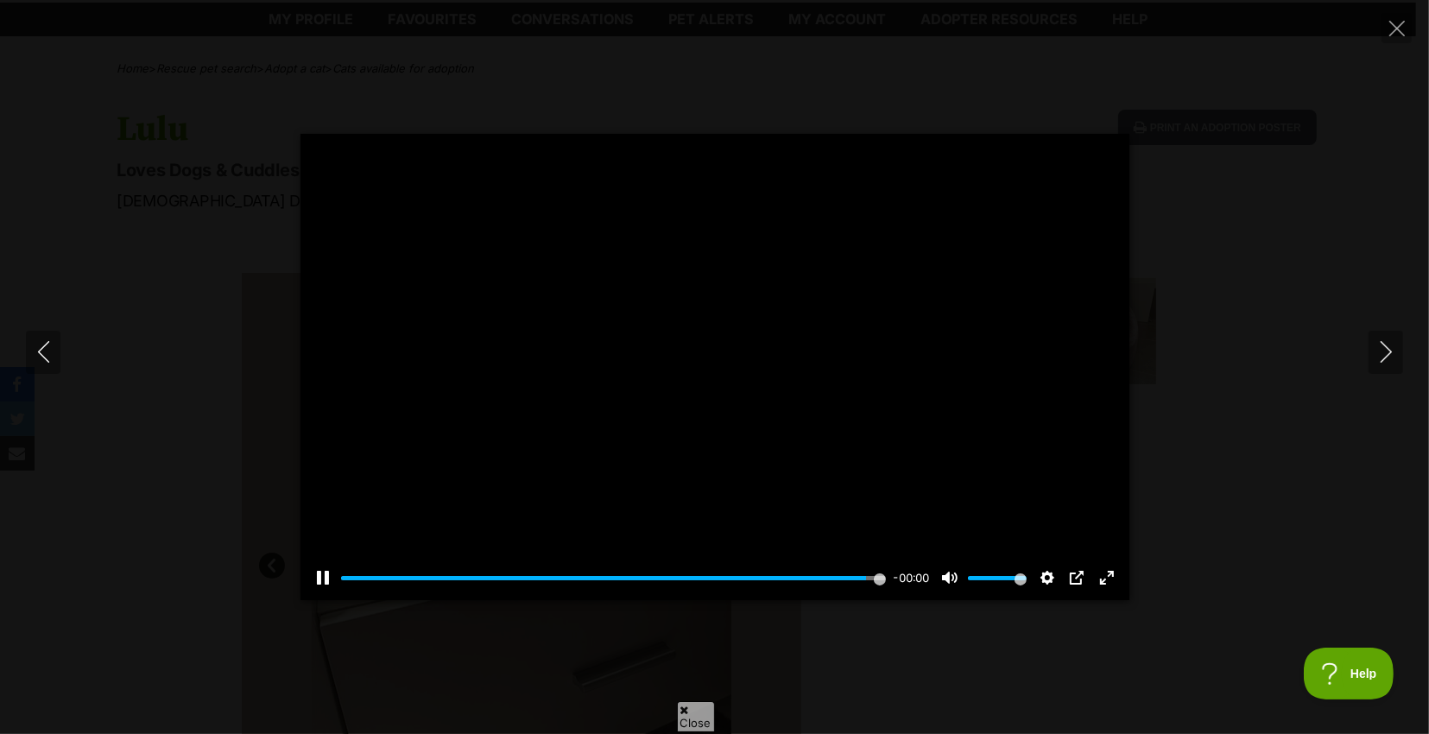
type input "100"
click at [1388, 348] on icon "Next" at bounding box center [1386, 352] width 22 height 22
type input "100"
click at [1376, 351] on icon "Next" at bounding box center [1386, 352] width 22 height 22
type input "100"
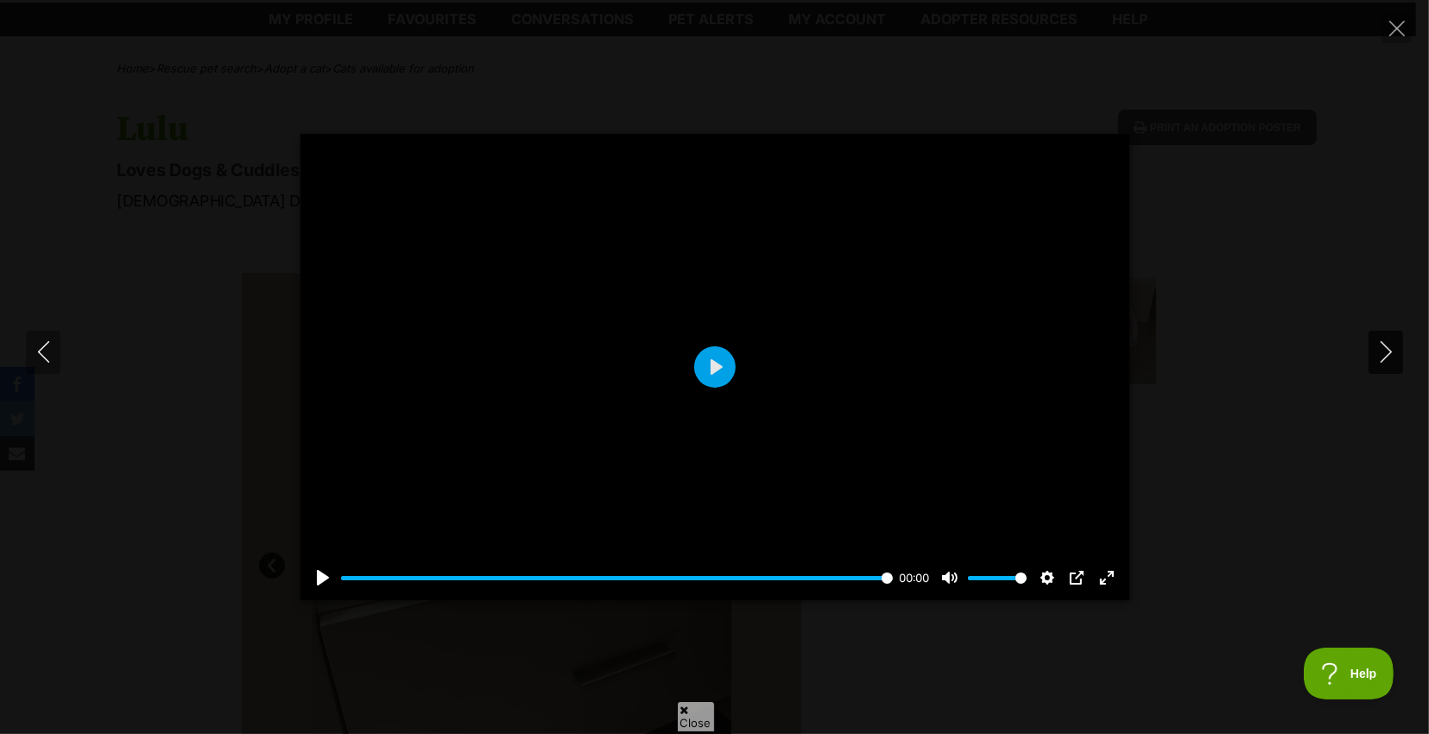
click at [1376, 351] on icon "Next" at bounding box center [1386, 352] width 22 height 22
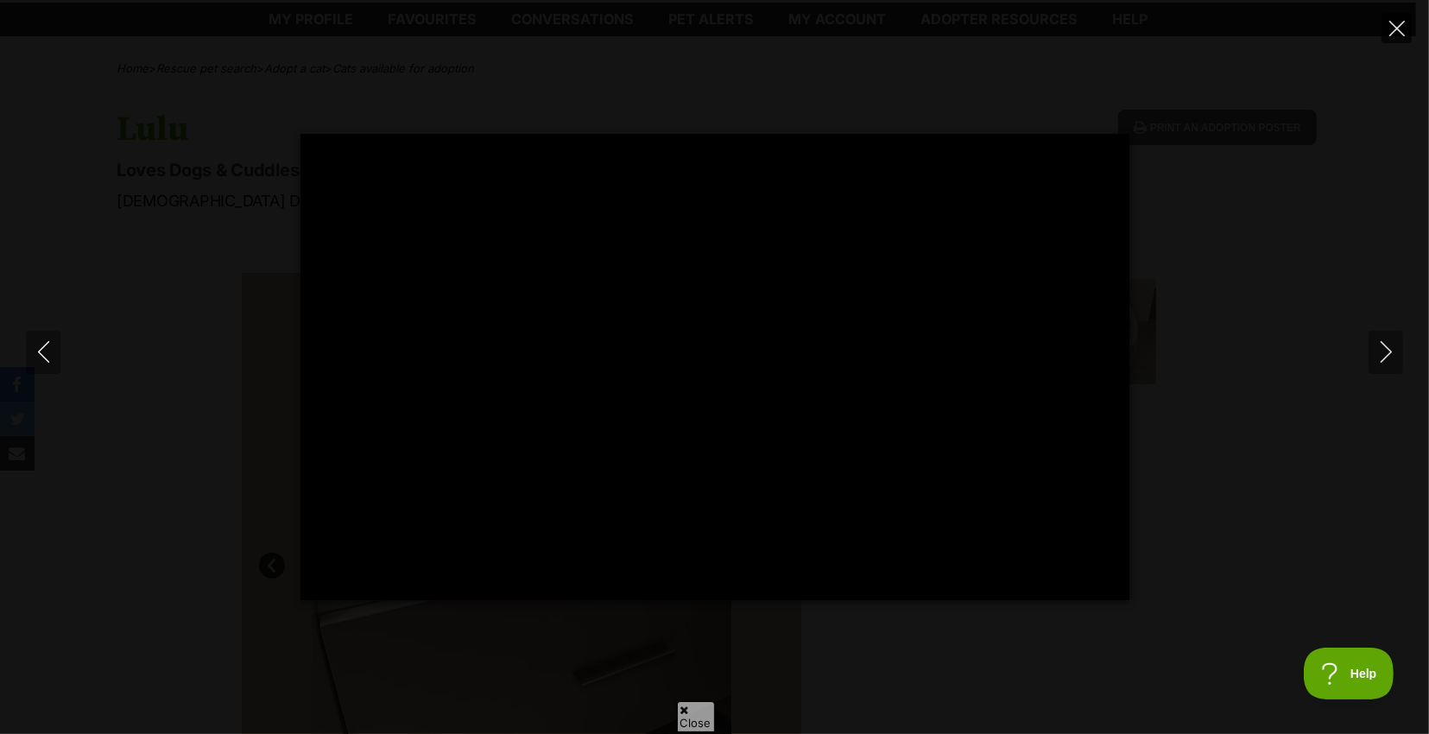
click at [1398, 28] on icon "Close" at bounding box center [1397, 29] width 16 height 16
type input "29.1"
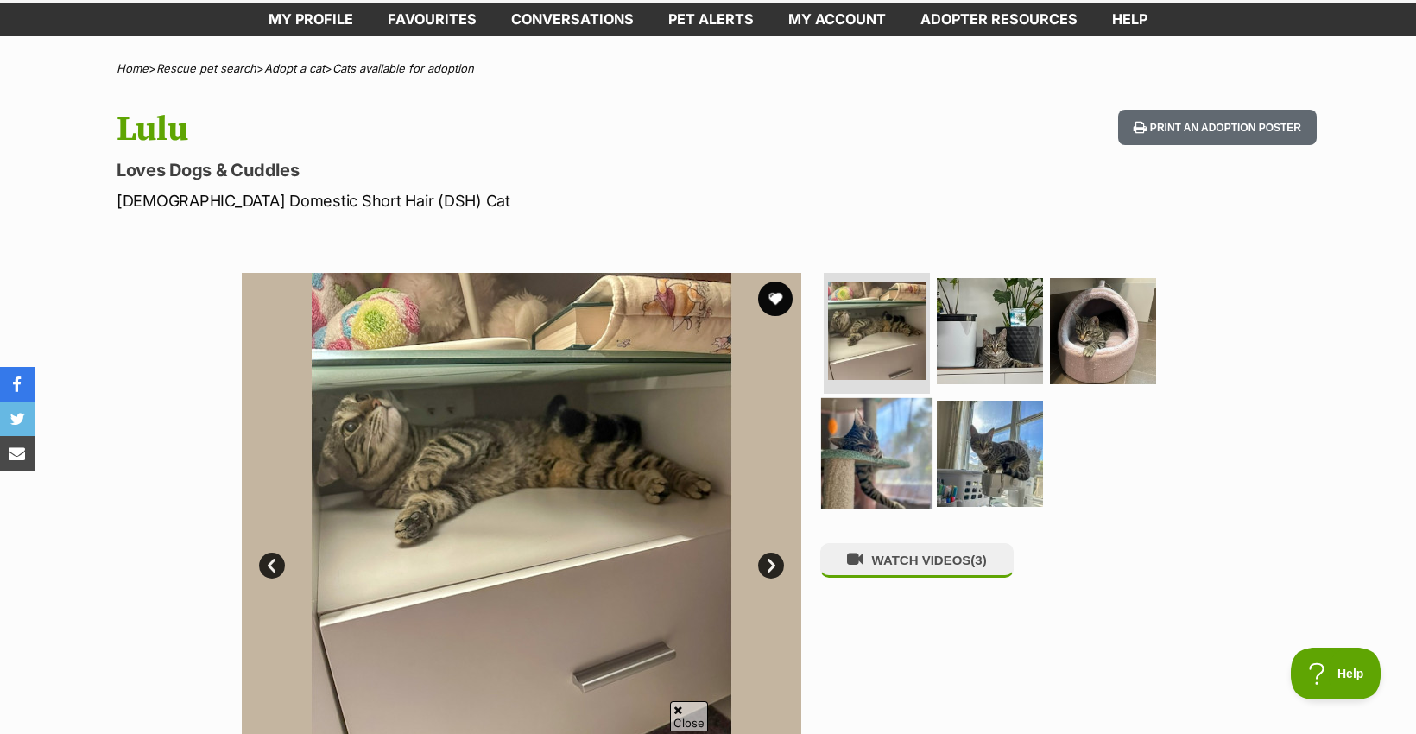
click at [852, 430] on img at bounding box center [876, 452] width 111 height 111
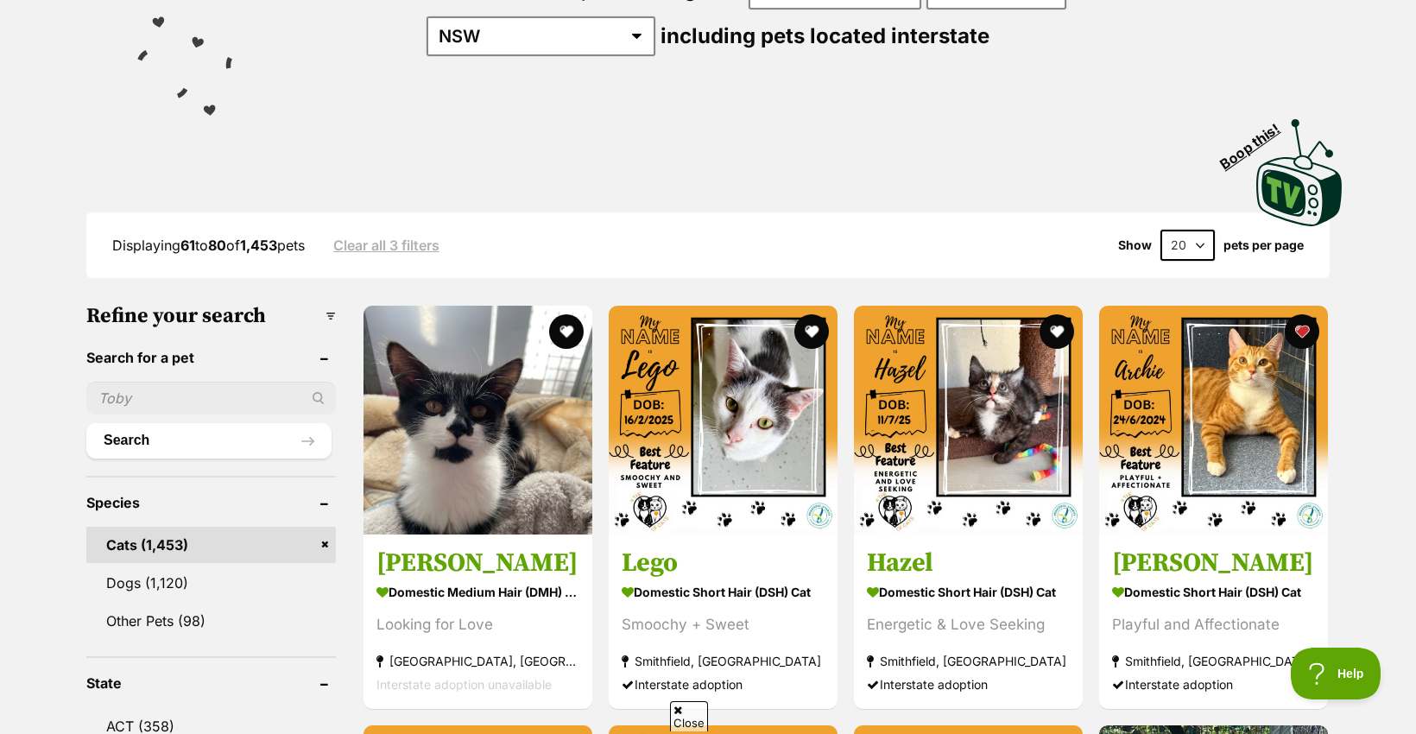
scroll to position [259, 0]
